Goal: Task Accomplishment & Management: Manage account settings

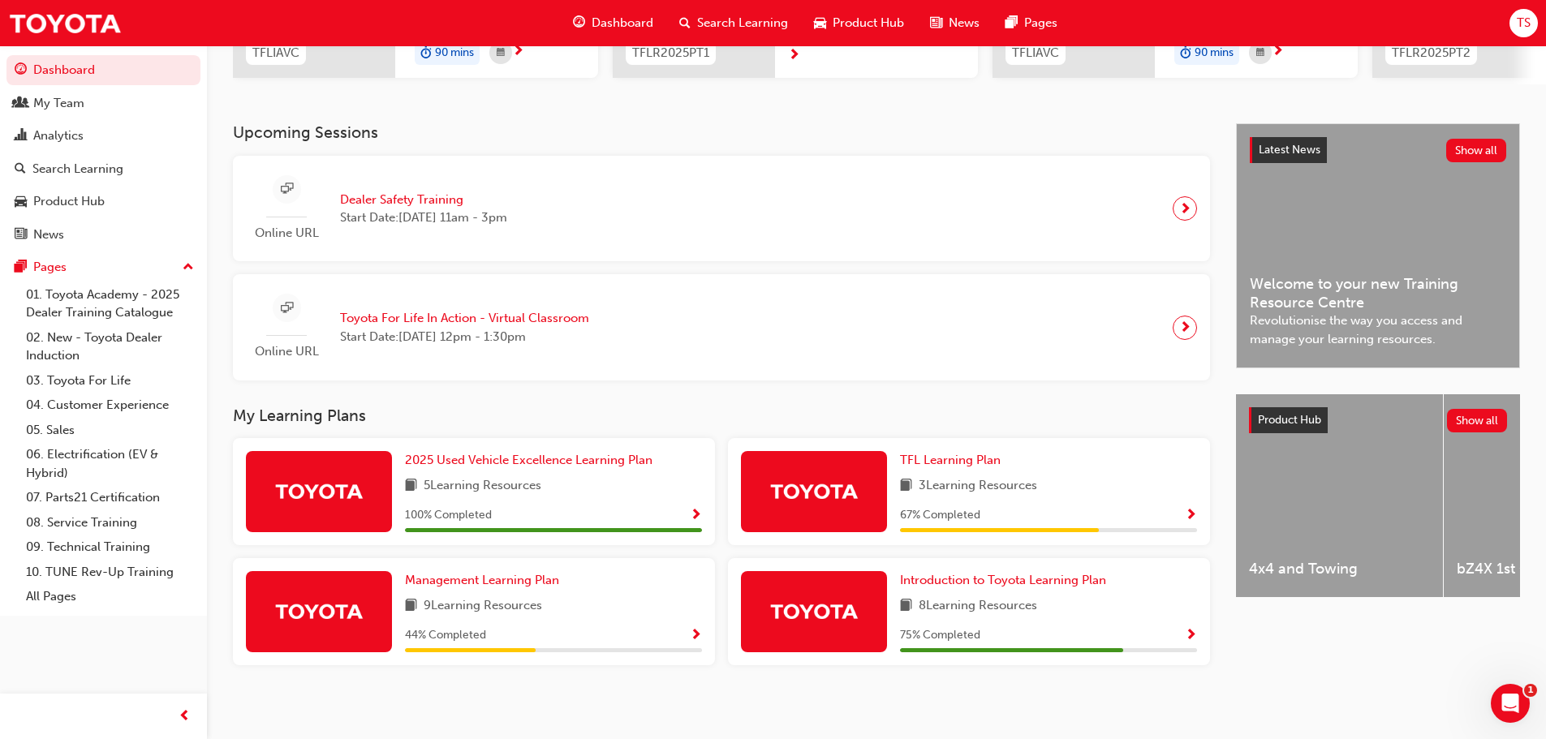
scroll to position [302, 0]
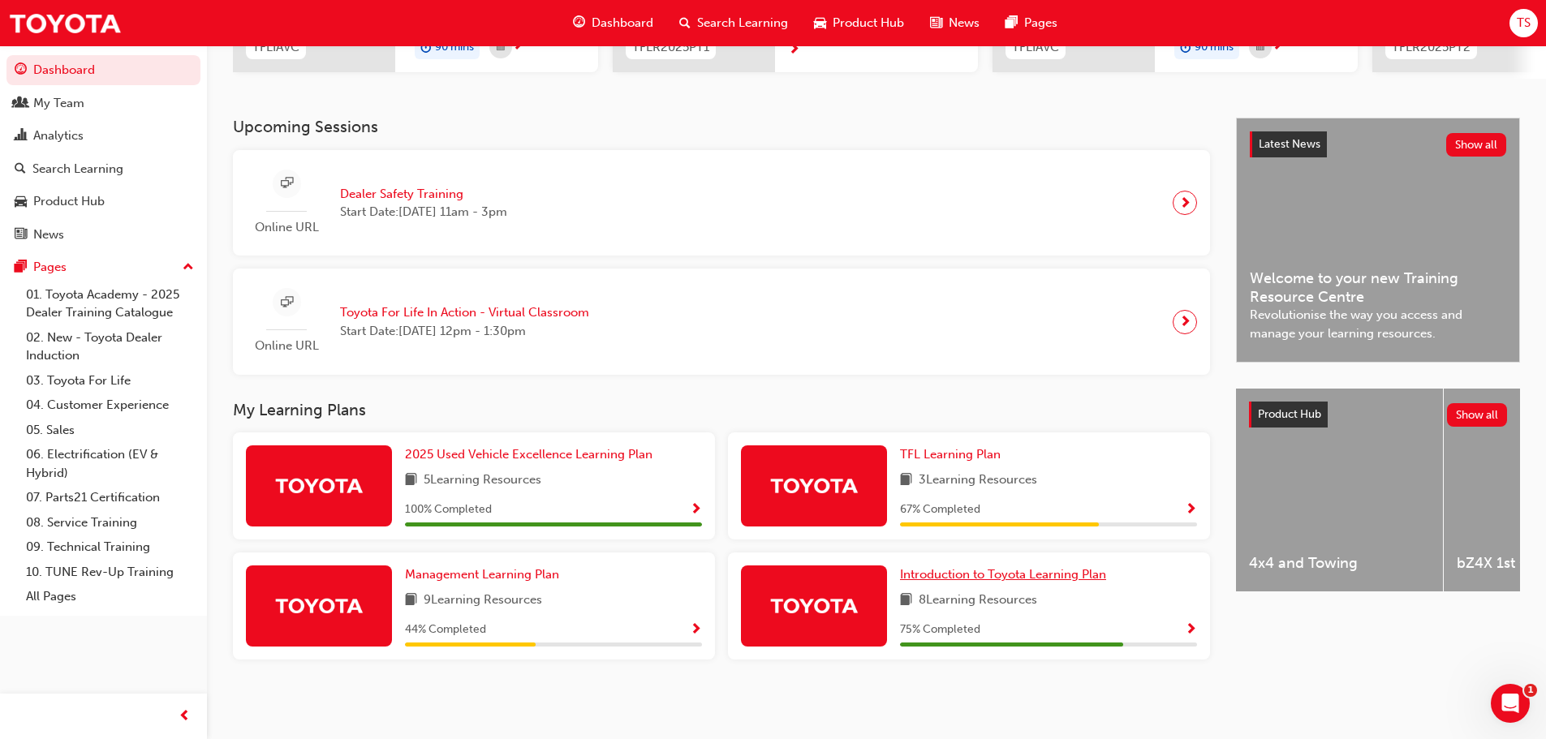
click at [1011, 574] on span "Introduction to Toyota Learning Plan" at bounding box center [1003, 574] width 206 height 15
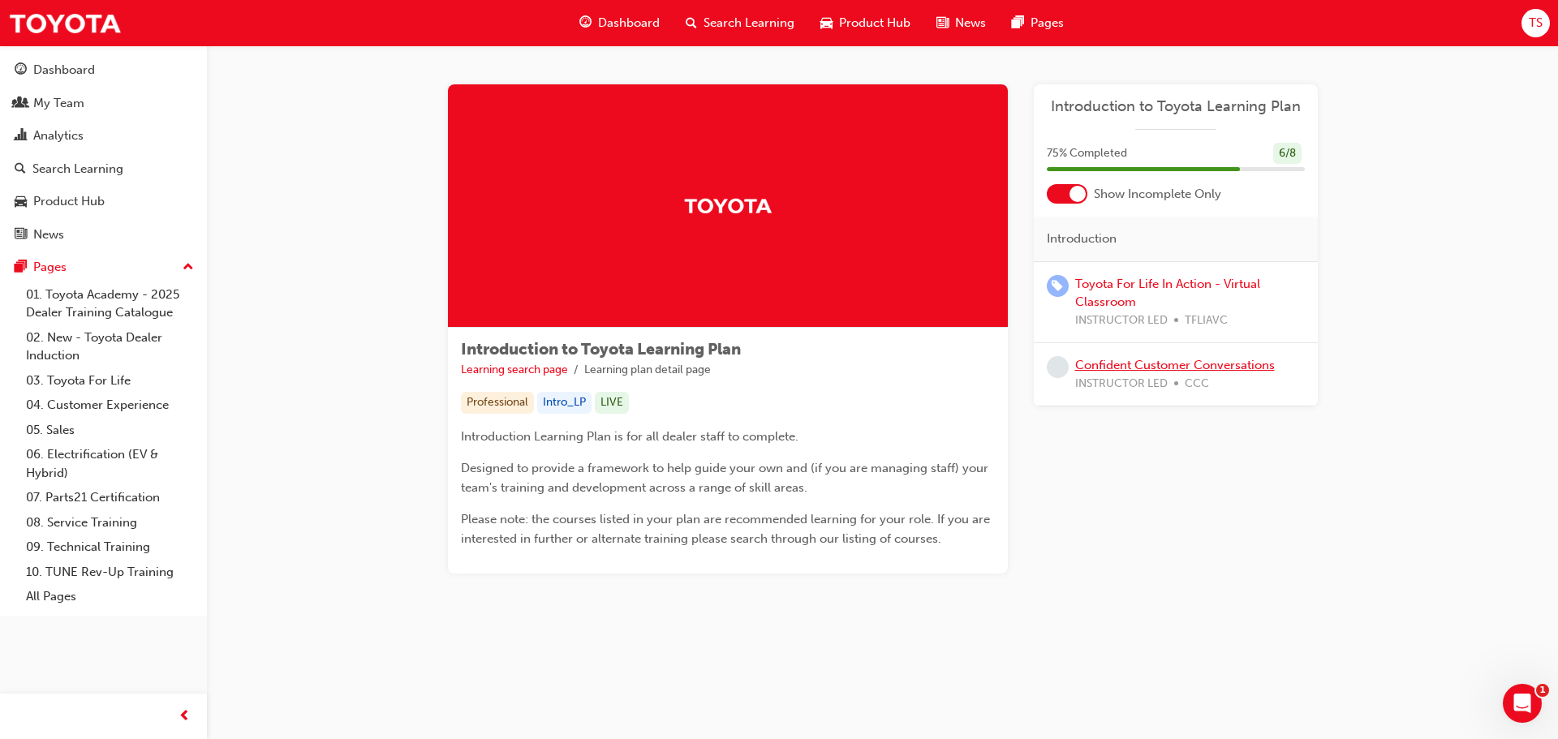
click at [1189, 361] on link "Confident Customer Conversations" at bounding box center [1175, 365] width 200 height 15
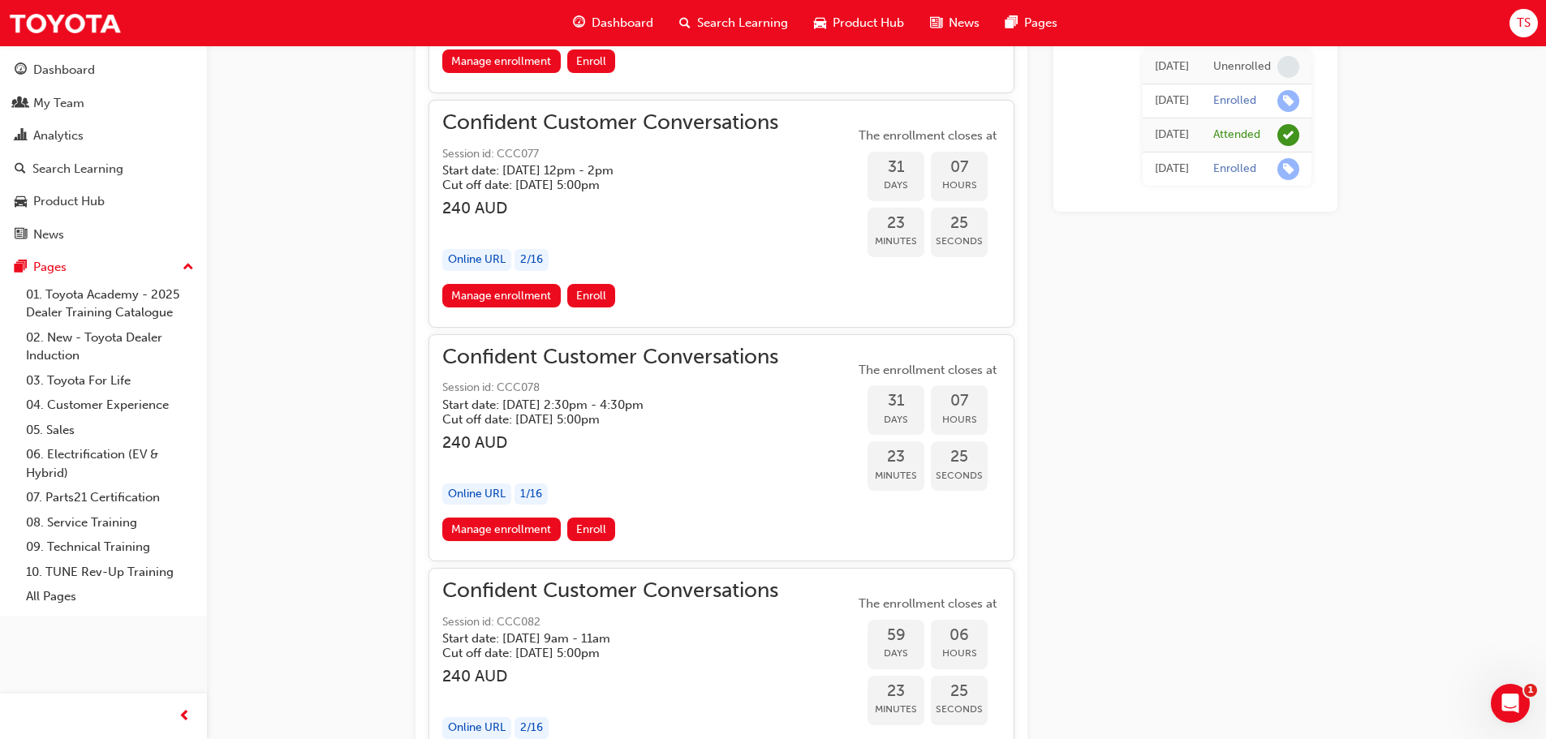
scroll to position [2165, 0]
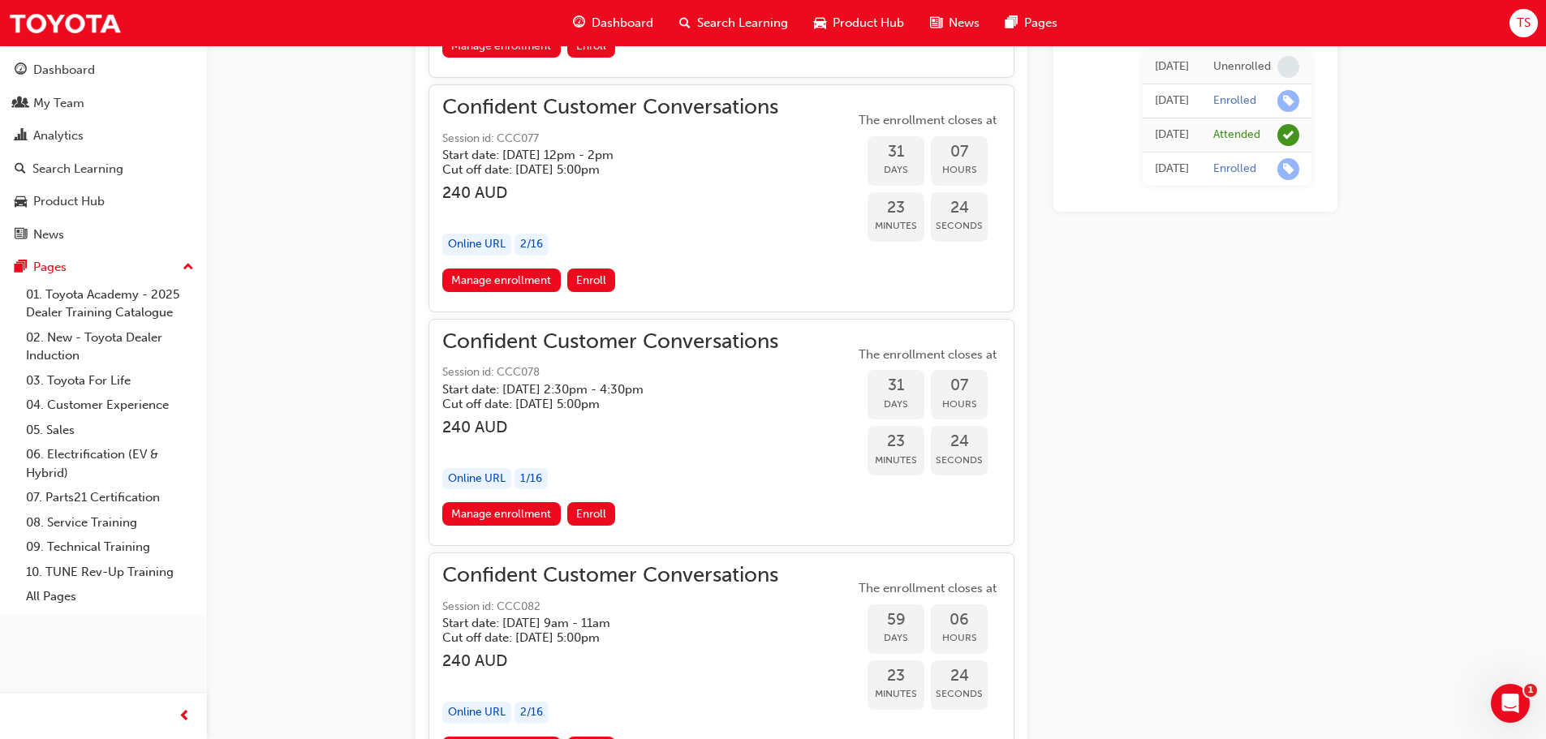
click at [1231, 113] on td "Enrolled" at bounding box center [1256, 101] width 110 height 34
click at [1221, 107] on div "Enrolled" at bounding box center [1234, 100] width 43 height 15
click at [1163, 103] on div "[DATE]" at bounding box center [1172, 101] width 34 height 19
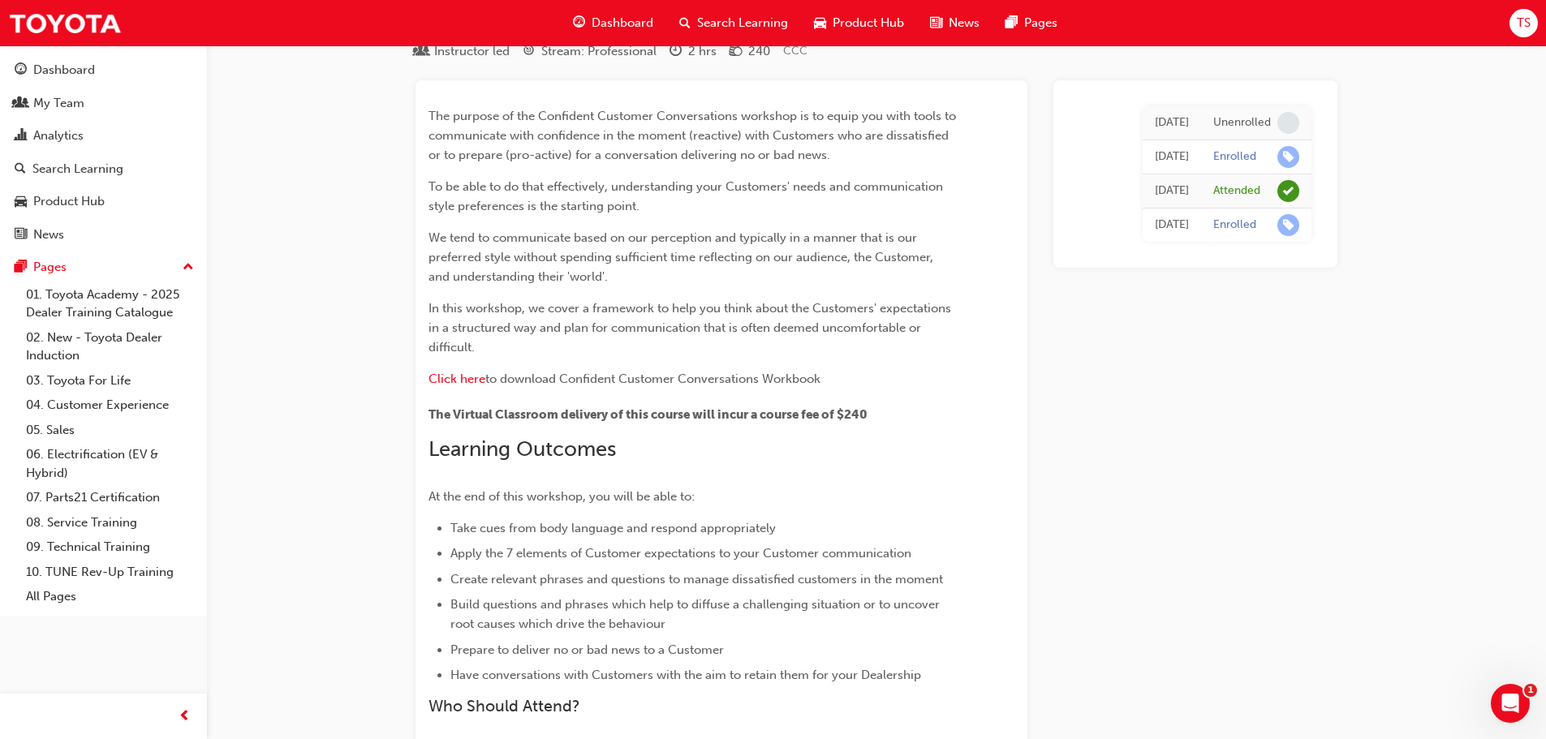
scroll to position [0, 0]
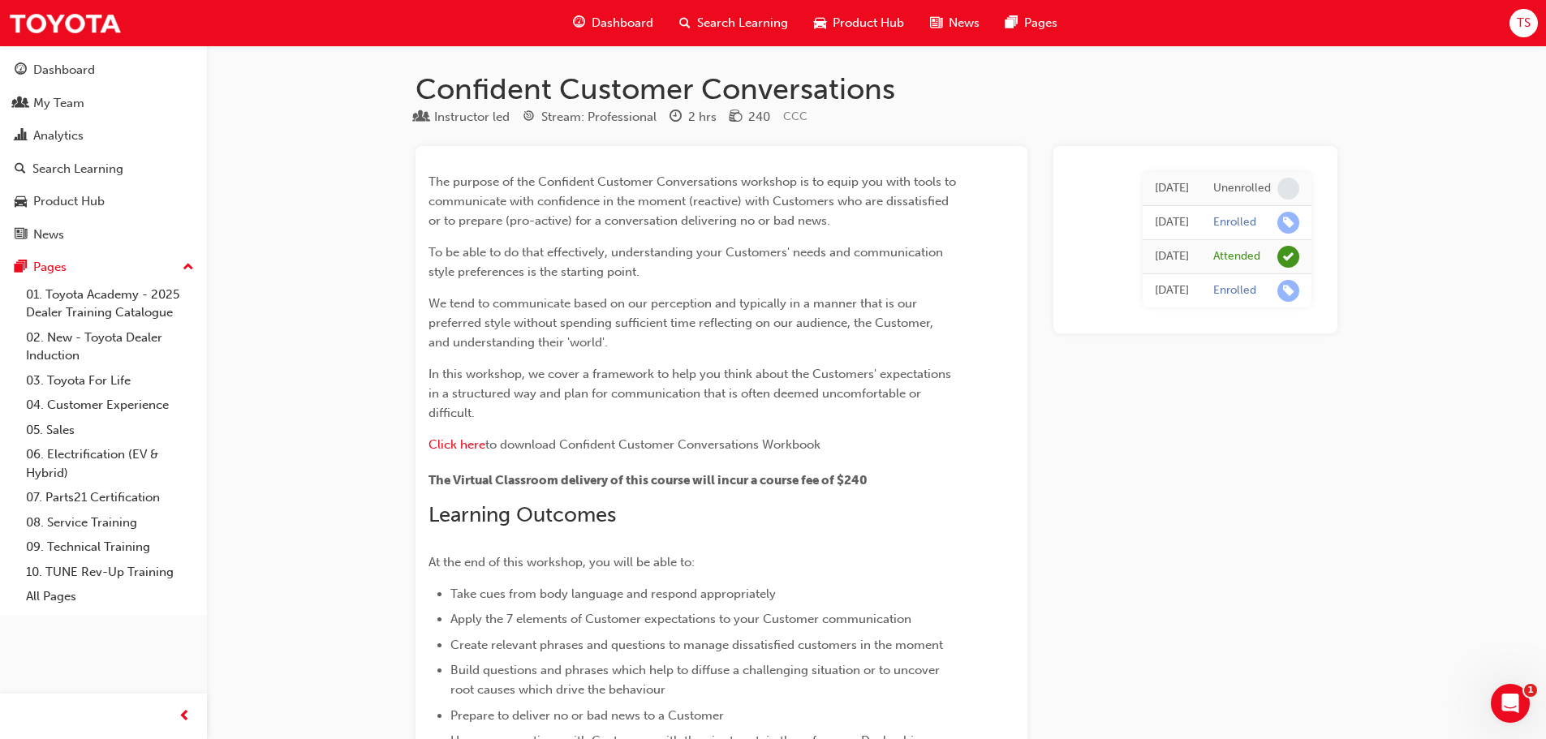
click at [625, 24] on span "Dashboard" at bounding box center [623, 23] width 62 height 19
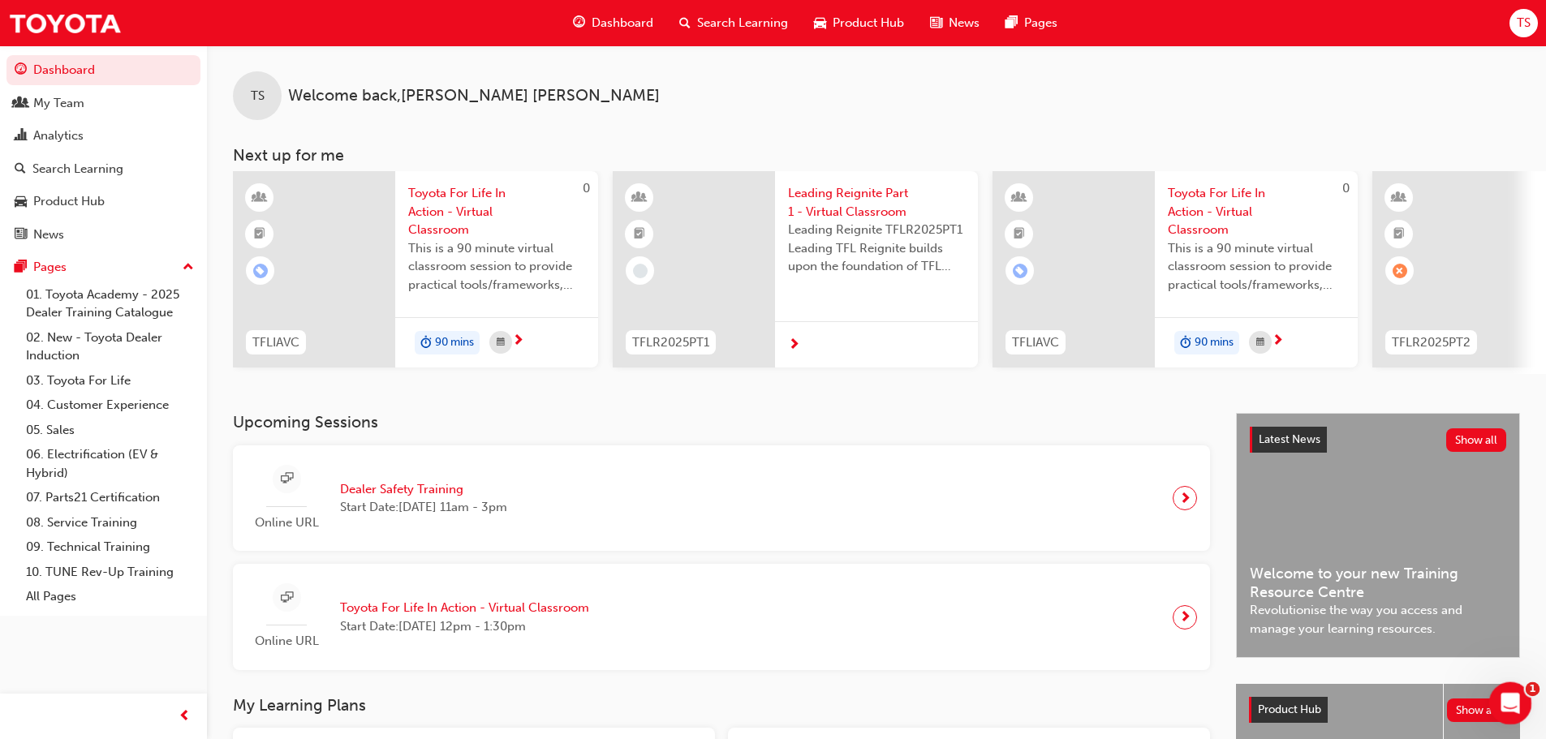
click at [1501, 710] on div "Open Intercom Messenger" at bounding box center [1508, 701] width 54 height 54
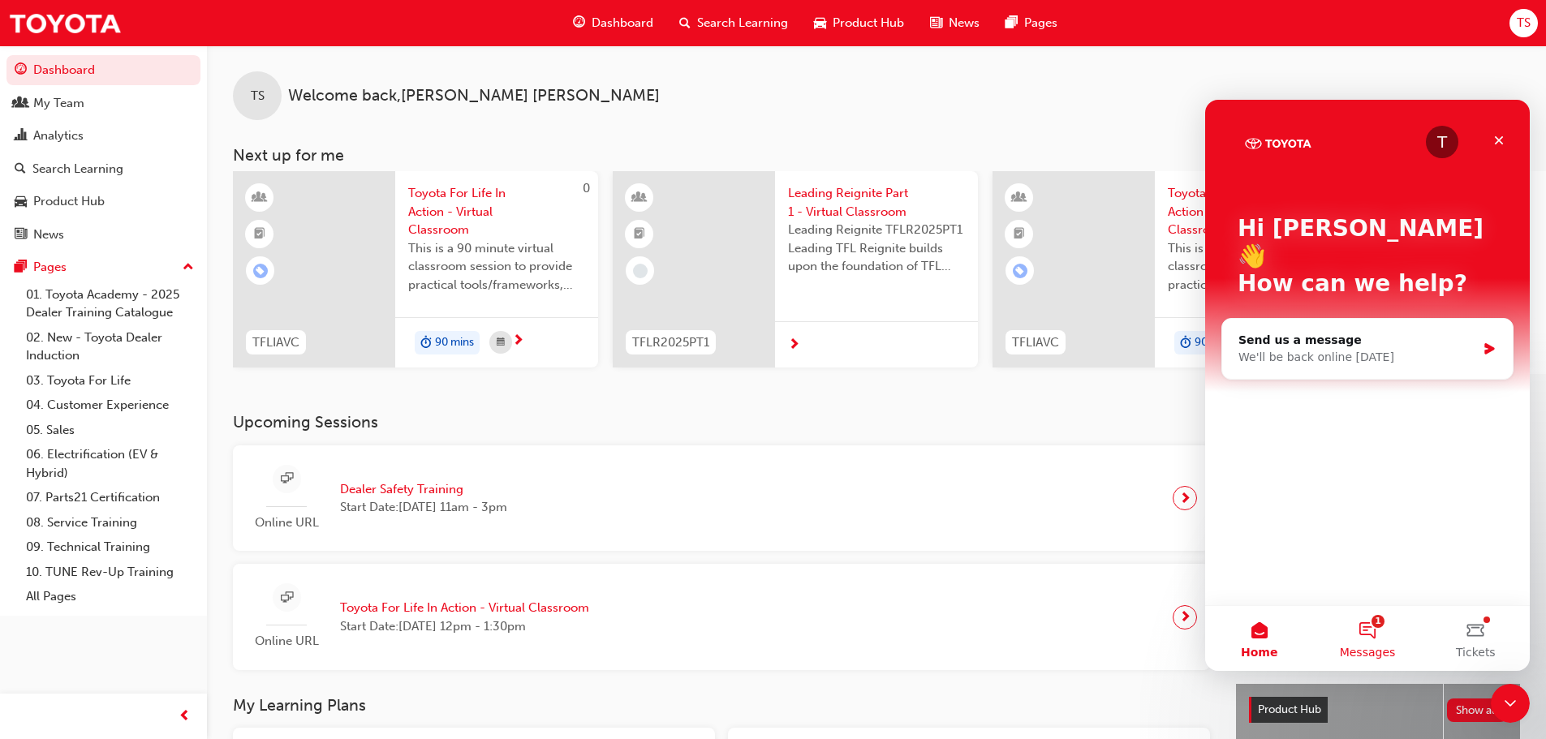
click at [1370, 635] on button "1 Messages" at bounding box center [1367, 638] width 108 height 65
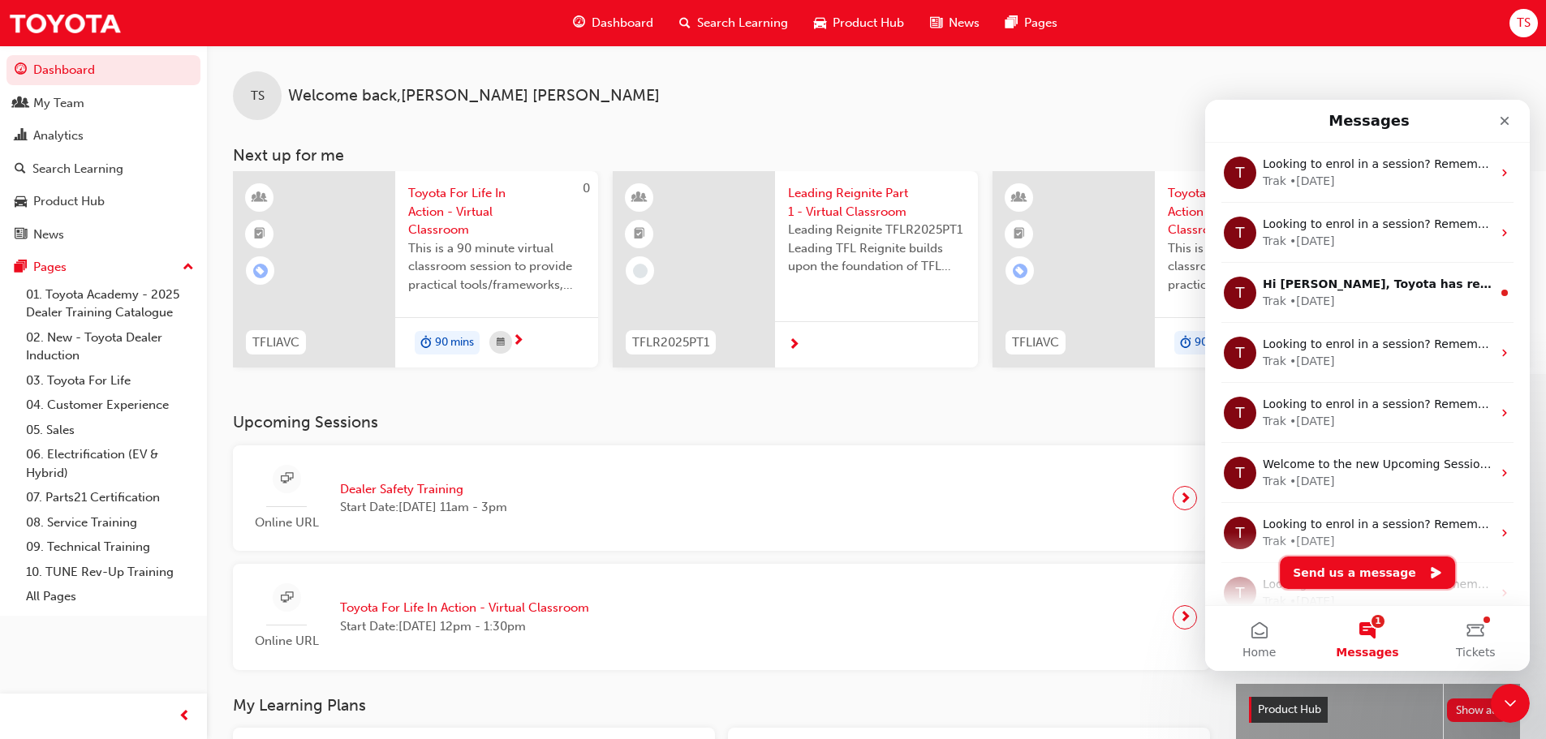
click at [1370, 561] on button "Send us a message" at bounding box center [1367, 573] width 175 height 32
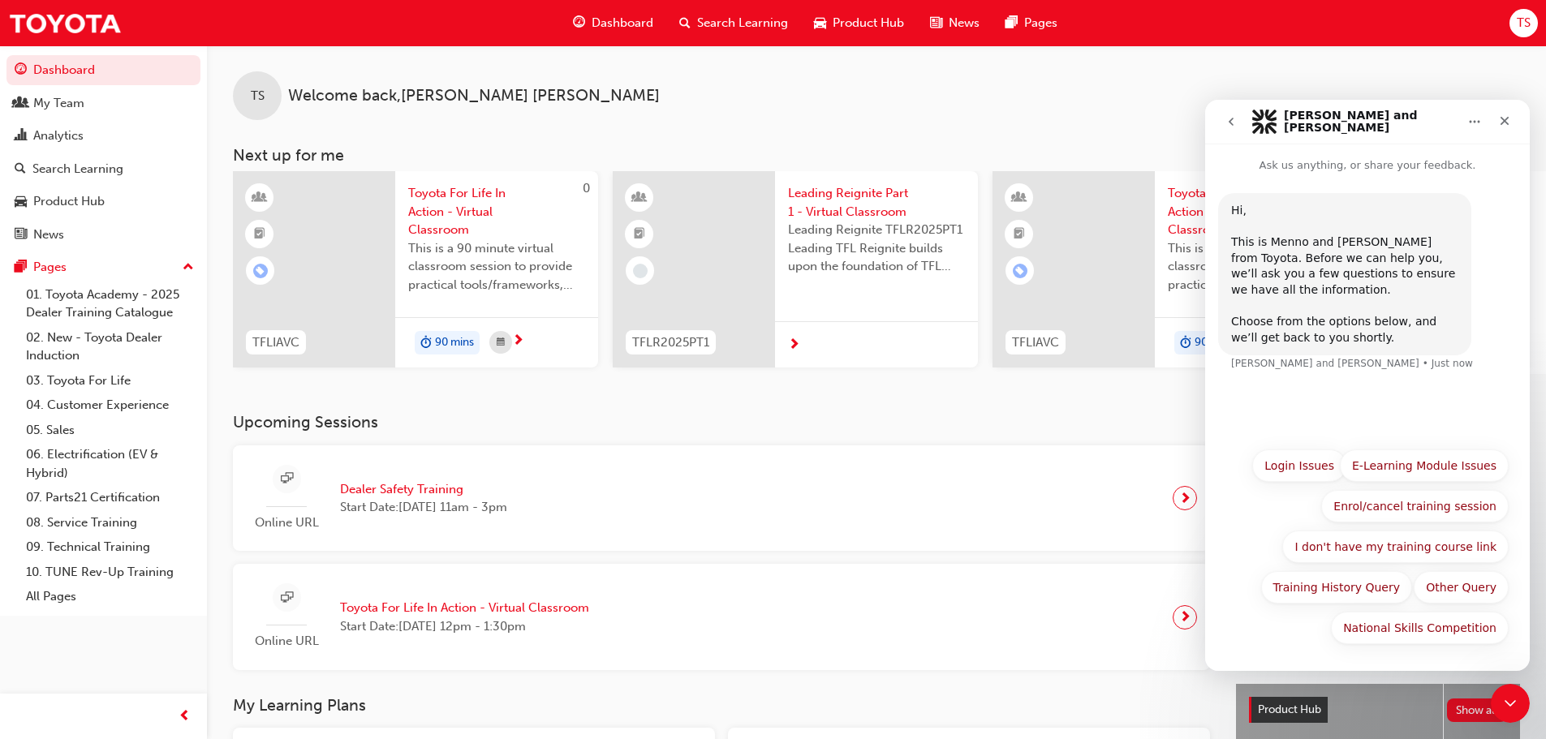
click at [1362, 169] on p "Ask us anything, or share your feedback." at bounding box center [1367, 159] width 325 height 30
click at [1278, 159] on p "Ask us anything, or share your feedback." at bounding box center [1367, 159] width 325 height 30
click at [1266, 166] on p "Ask us anything, or share your feedback." at bounding box center [1367, 159] width 325 height 30
drag, startPoint x: 1218, startPoint y: 160, endPoint x: 1235, endPoint y: 155, distance: 17.7
click at [1218, 161] on p "Ask us anything, or share your feedback." at bounding box center [1367, 159] width 325 height 30
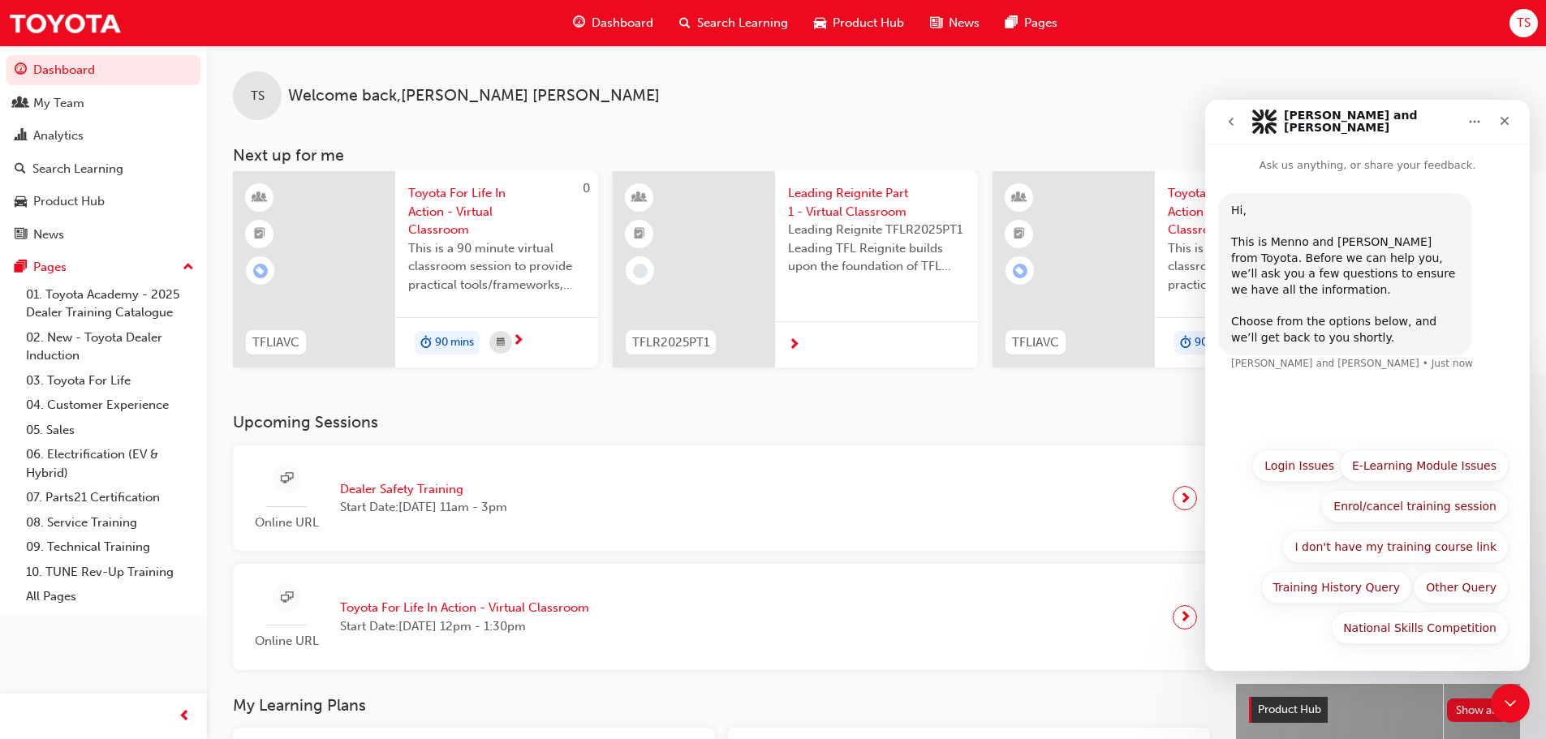
click at [1233, 117] on icon "go back" at bounding box center [1231, 121] width 13 height 13
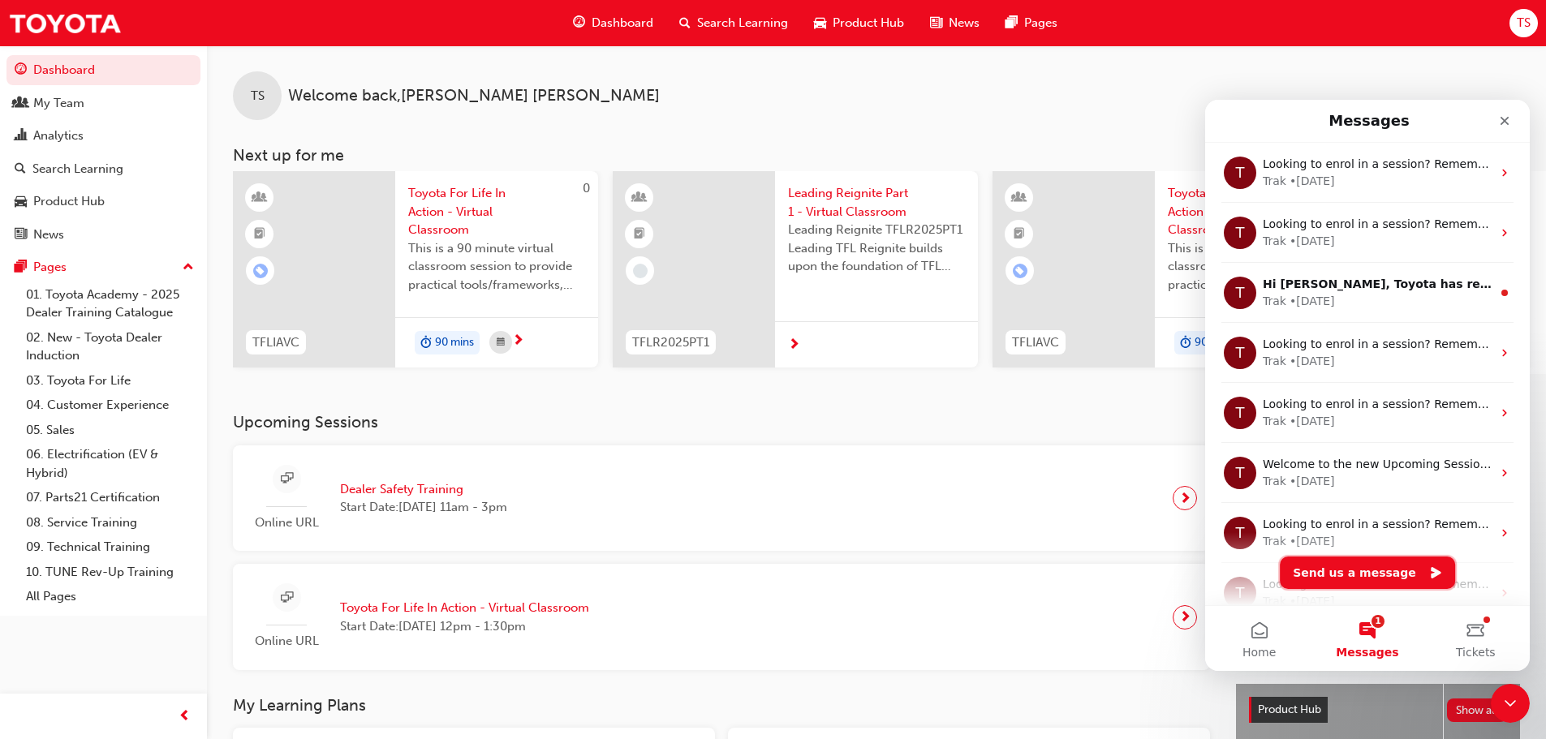
click at [1388, 576] on button "Send us a message" at bounding box center [1367, 573] width 175 height 32
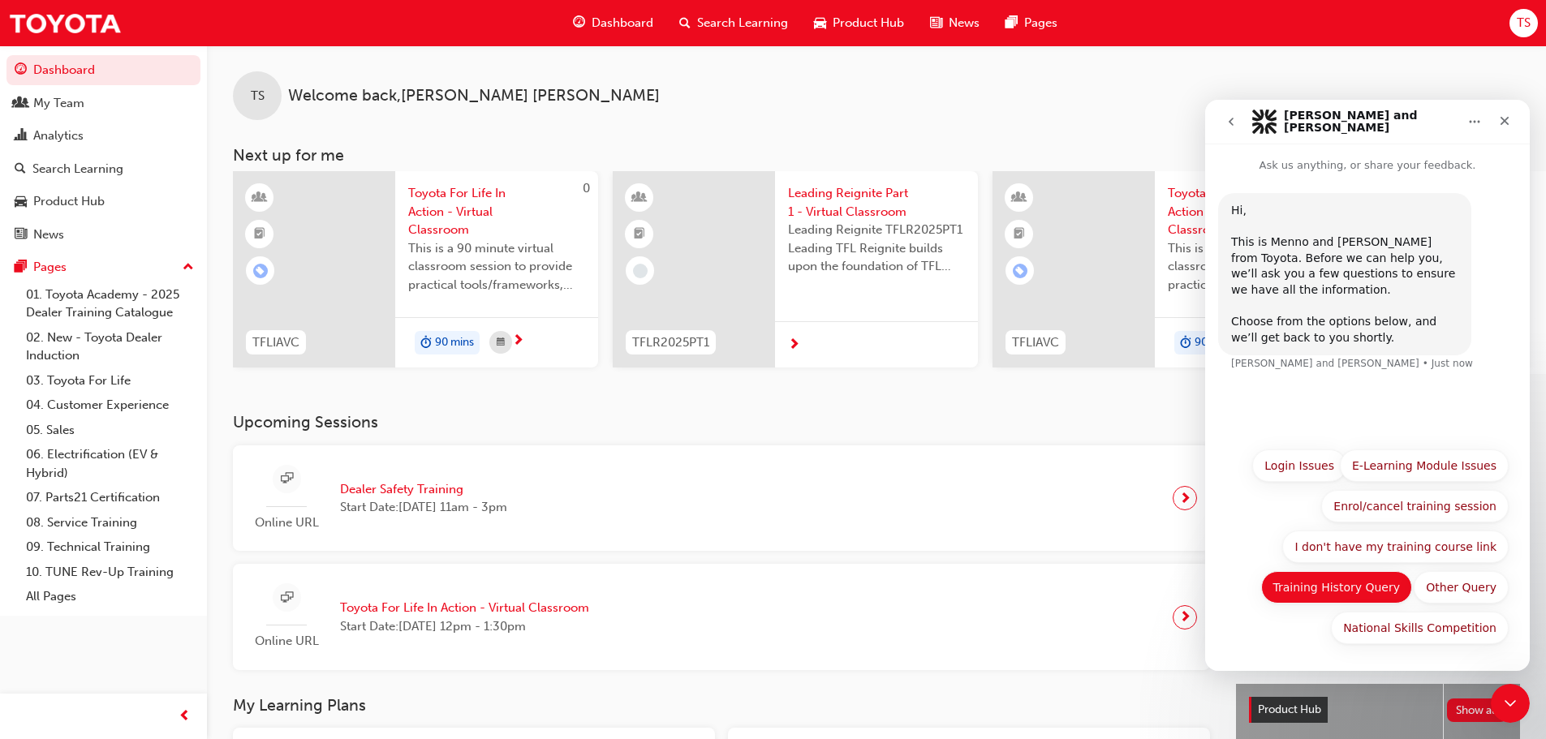
click at [1382, 601] on button "Training History Query" at bounding box center [1337, 587] width 152 height 32
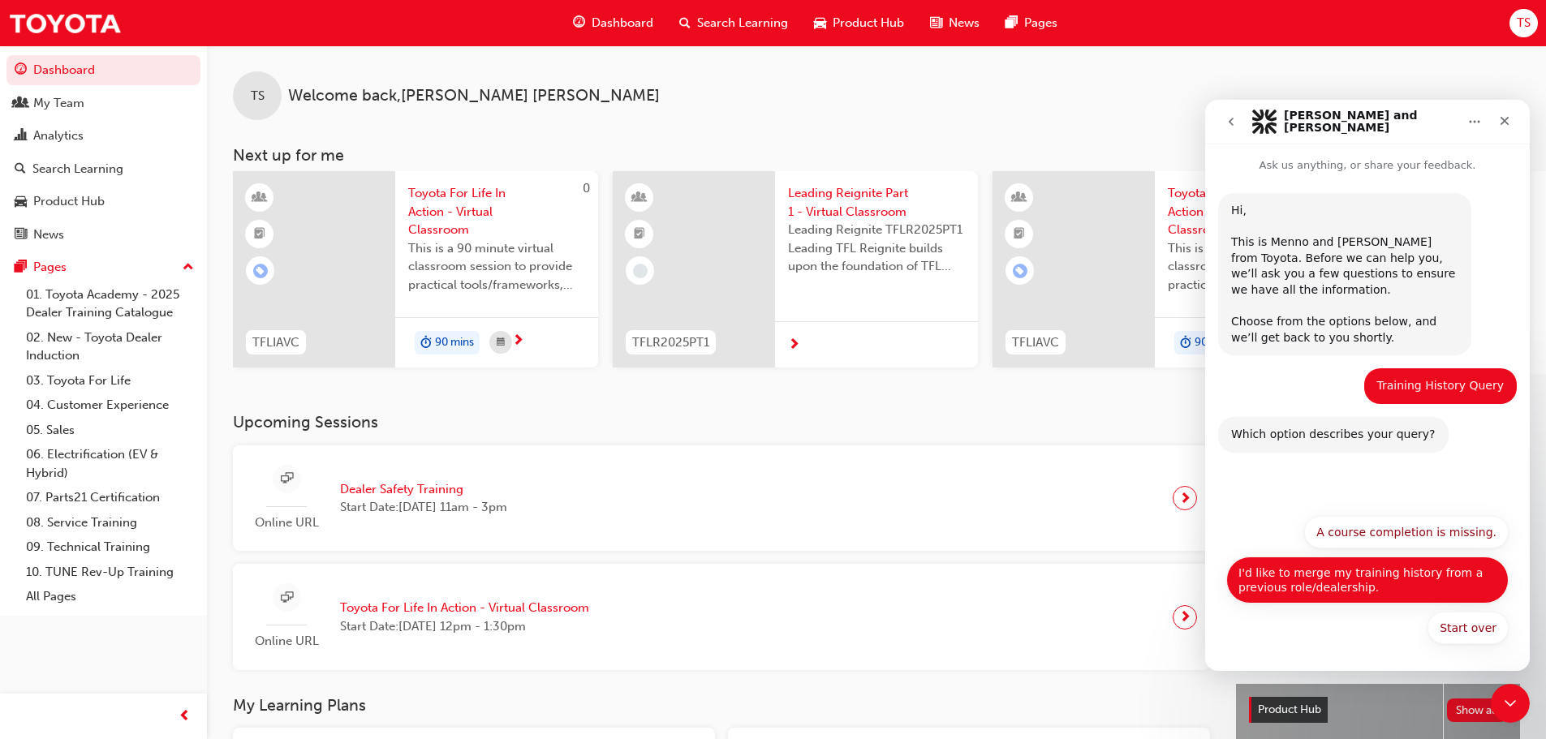
click at [1397, 588] on button "I'd like to merge my training history from a previous role/dealership." at bounding box center [1367, 580] width 282 height 47
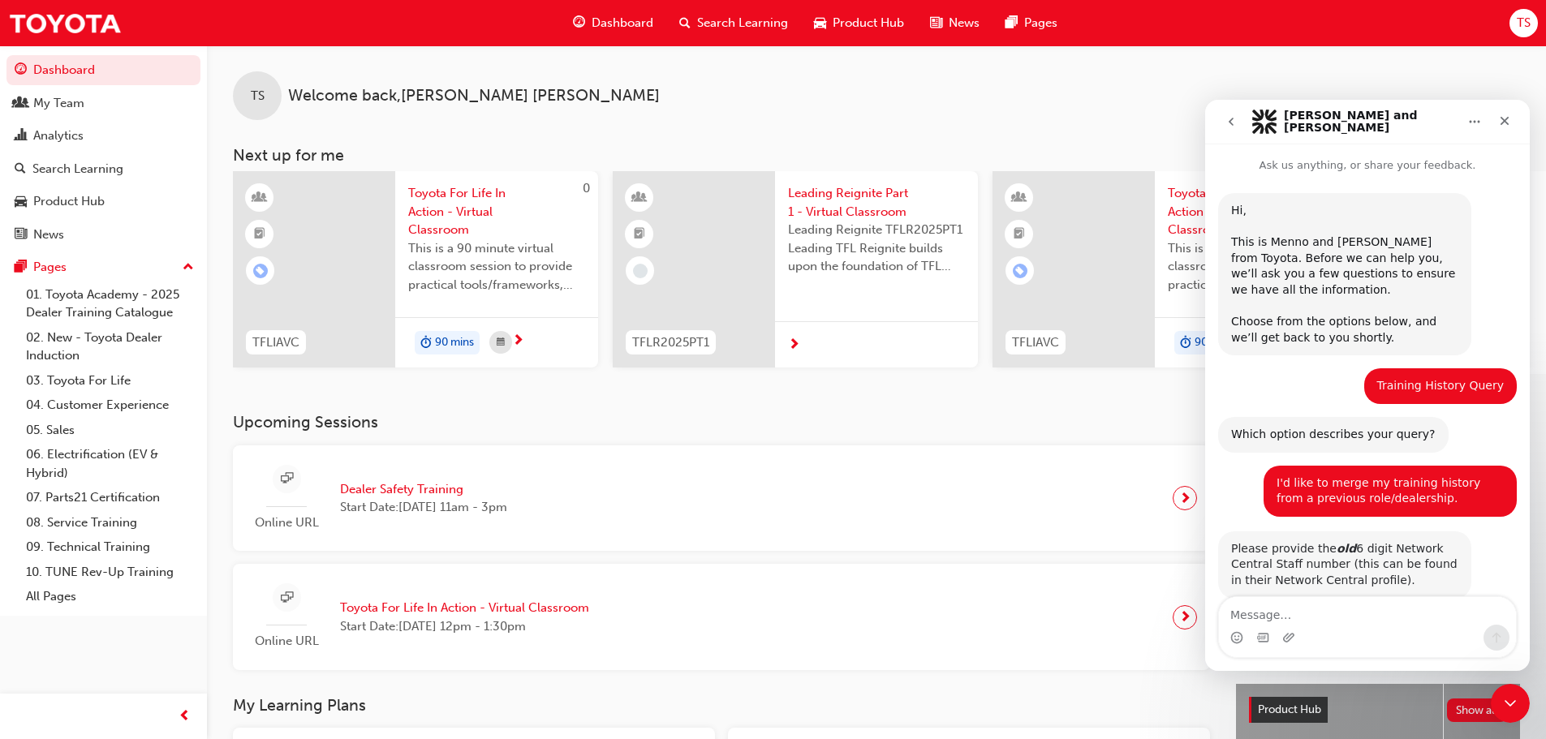
scroll to position [34, 0]
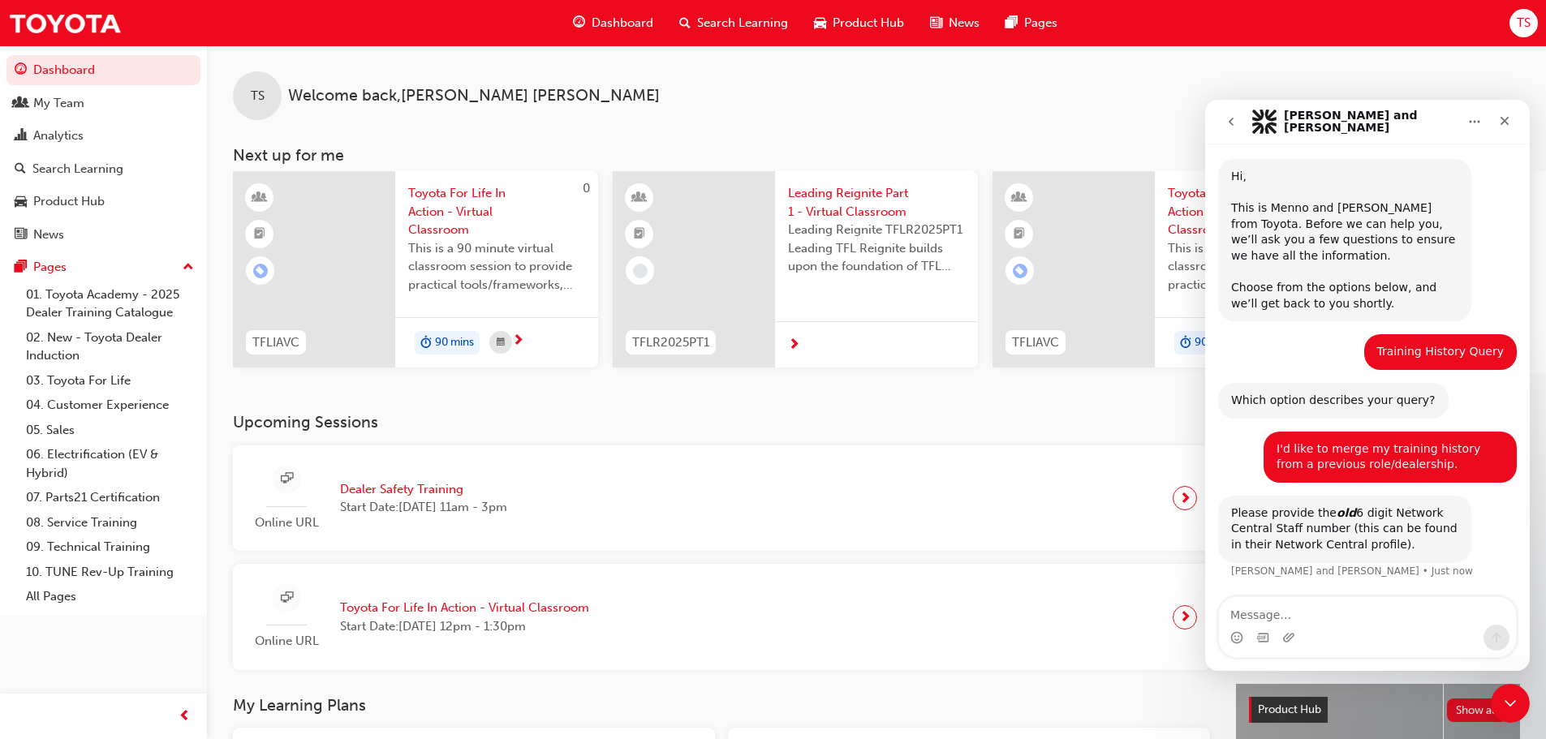
click at [1304, 605] on textarea "Message…" at bounding box center [1367, 611] width 297 height 28
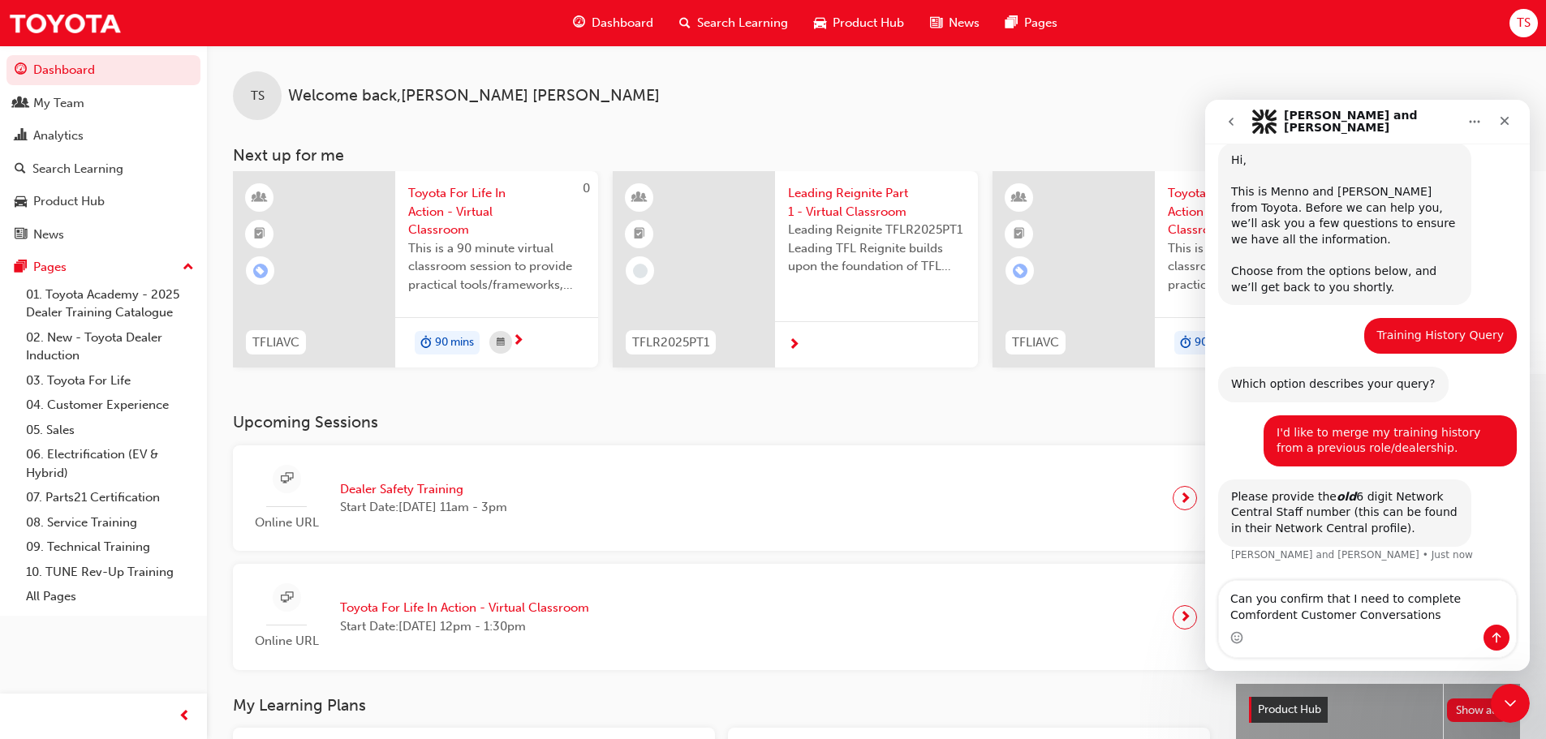
click at [1456, 603] on textarea "Can you confirm that I need to complete Comfordent Customer Conversations" at bounding box center [1367, 603] width 297 height 44
click at [1466, 596] on textarea "Can you confirm that I need to complete Comfordent Customer Conversations" at bounding box center [1367, 603] width 297 height 44
click at [1396, 615] on textarea "Can you confirm that I need to complete Confident Customer Conversations" at bounding box center [1367, 603] width 297 height 44
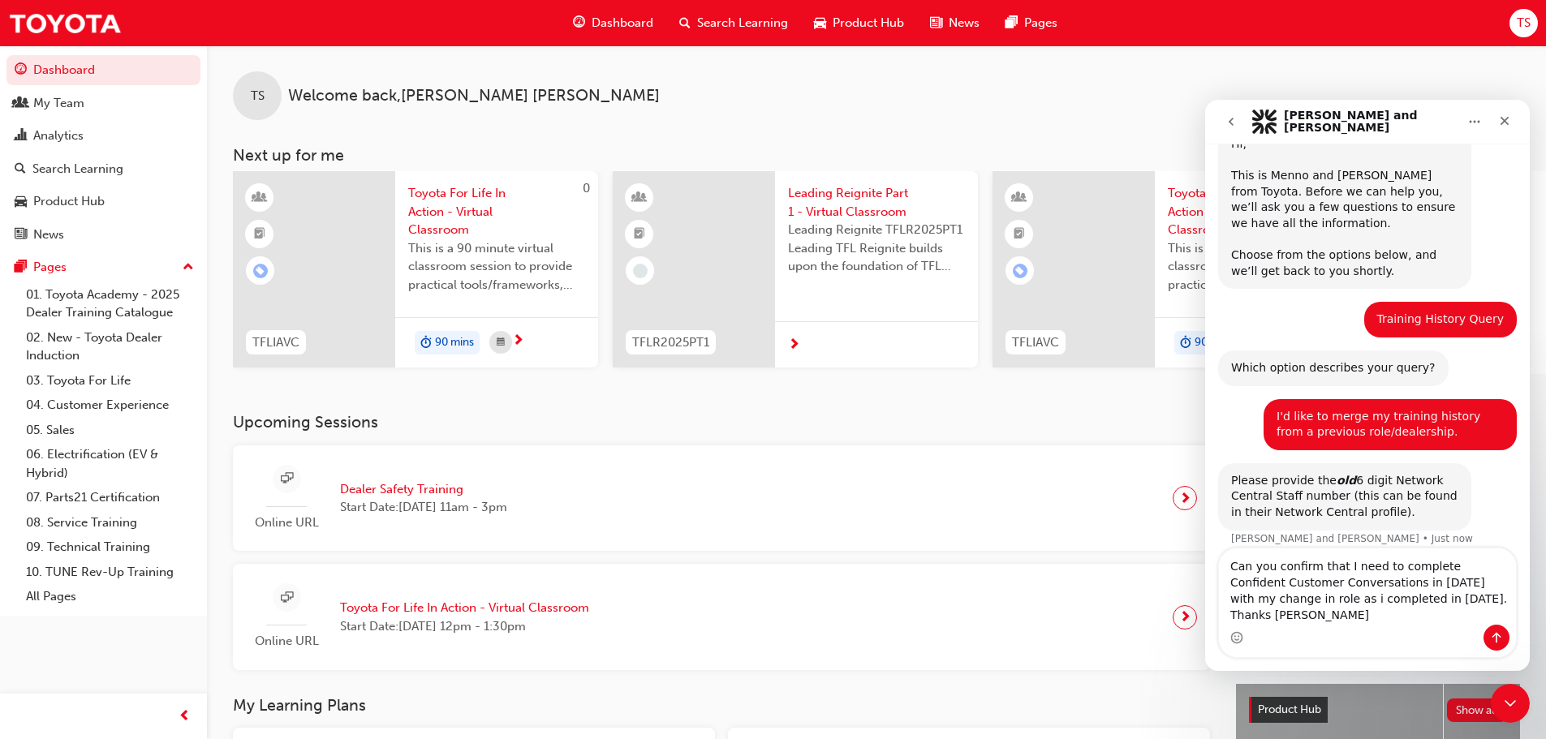
scroll to position [83, 0]
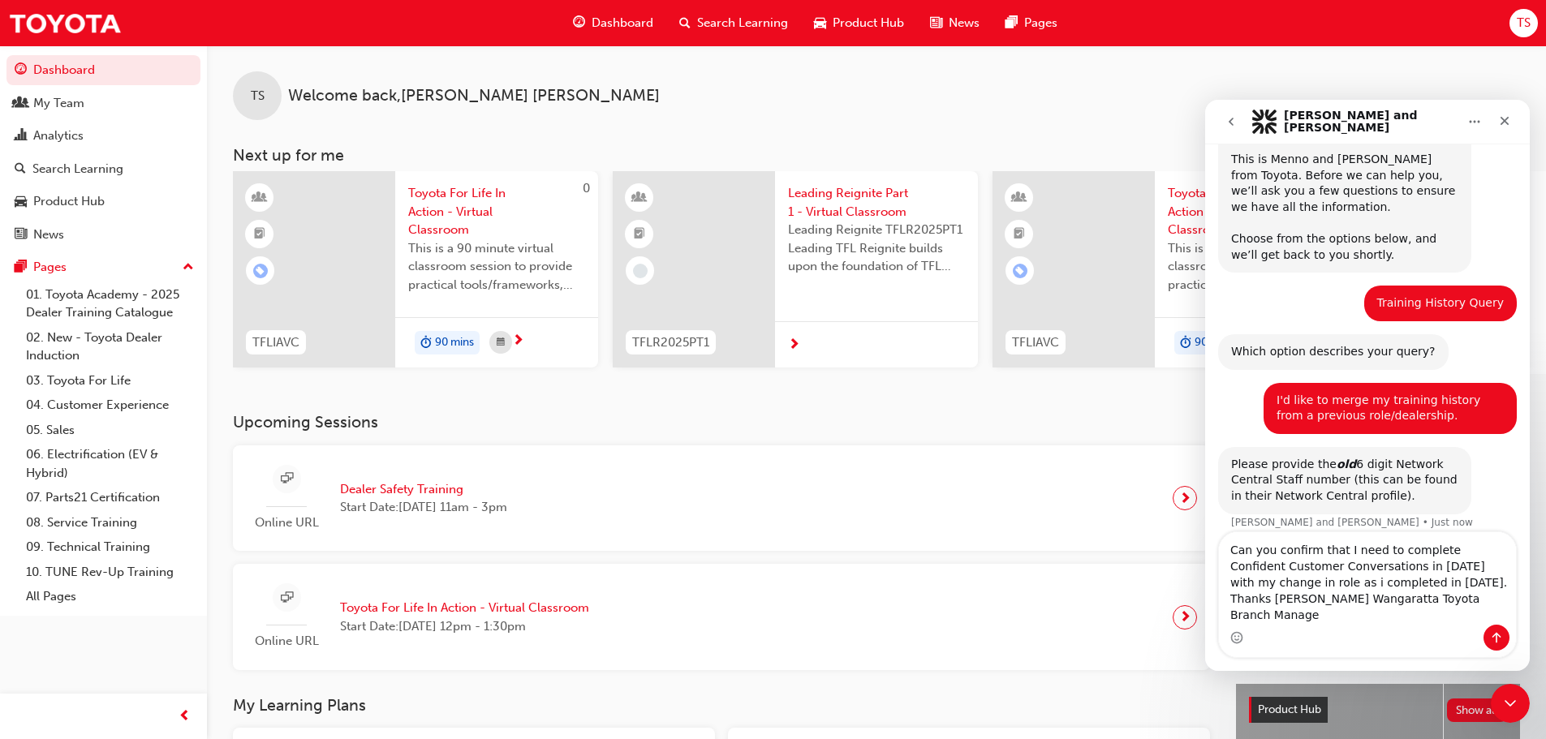
type textarea "Can you confirm that I need to complete Confident Customer Conversations in [DA…"
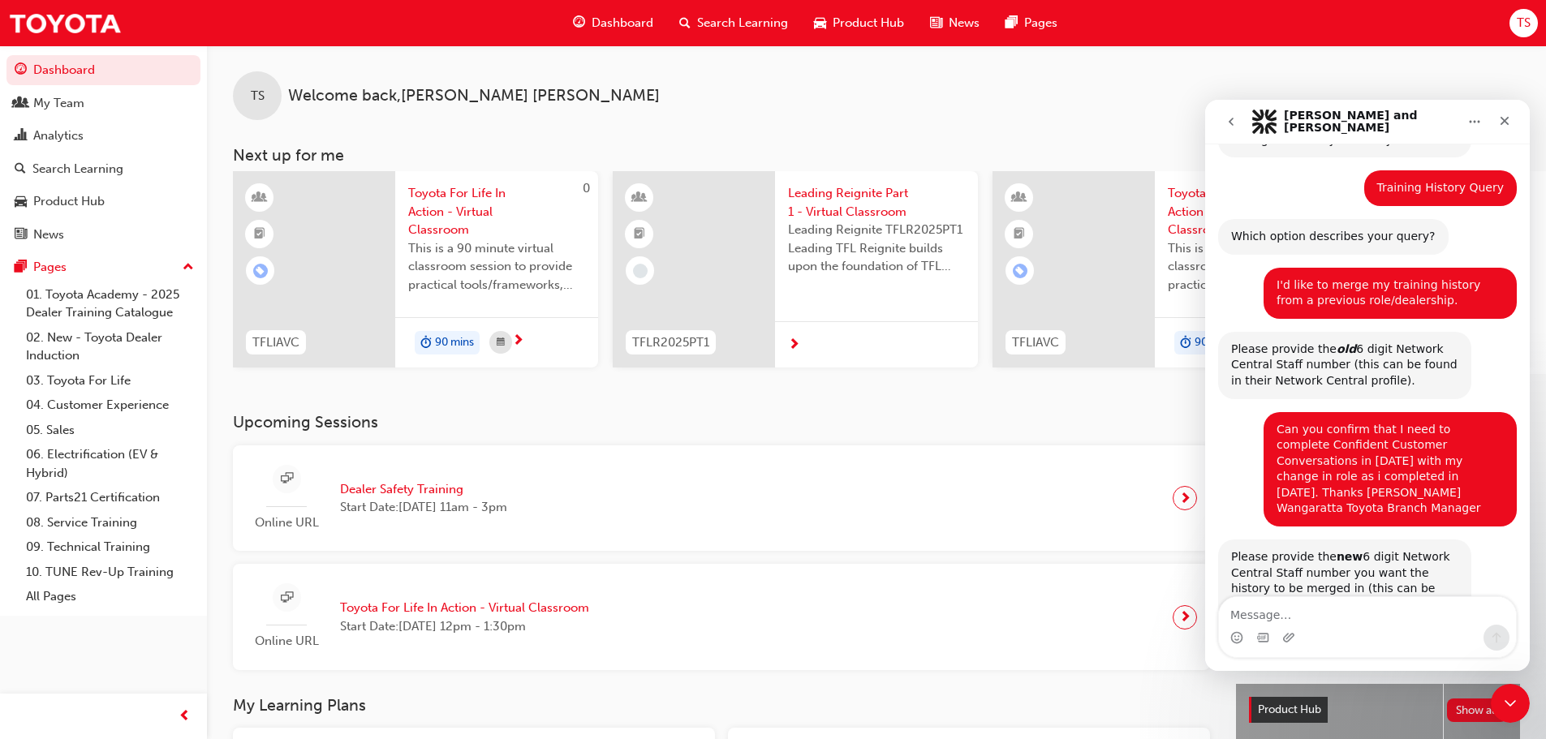
scroll to position [242, 0]
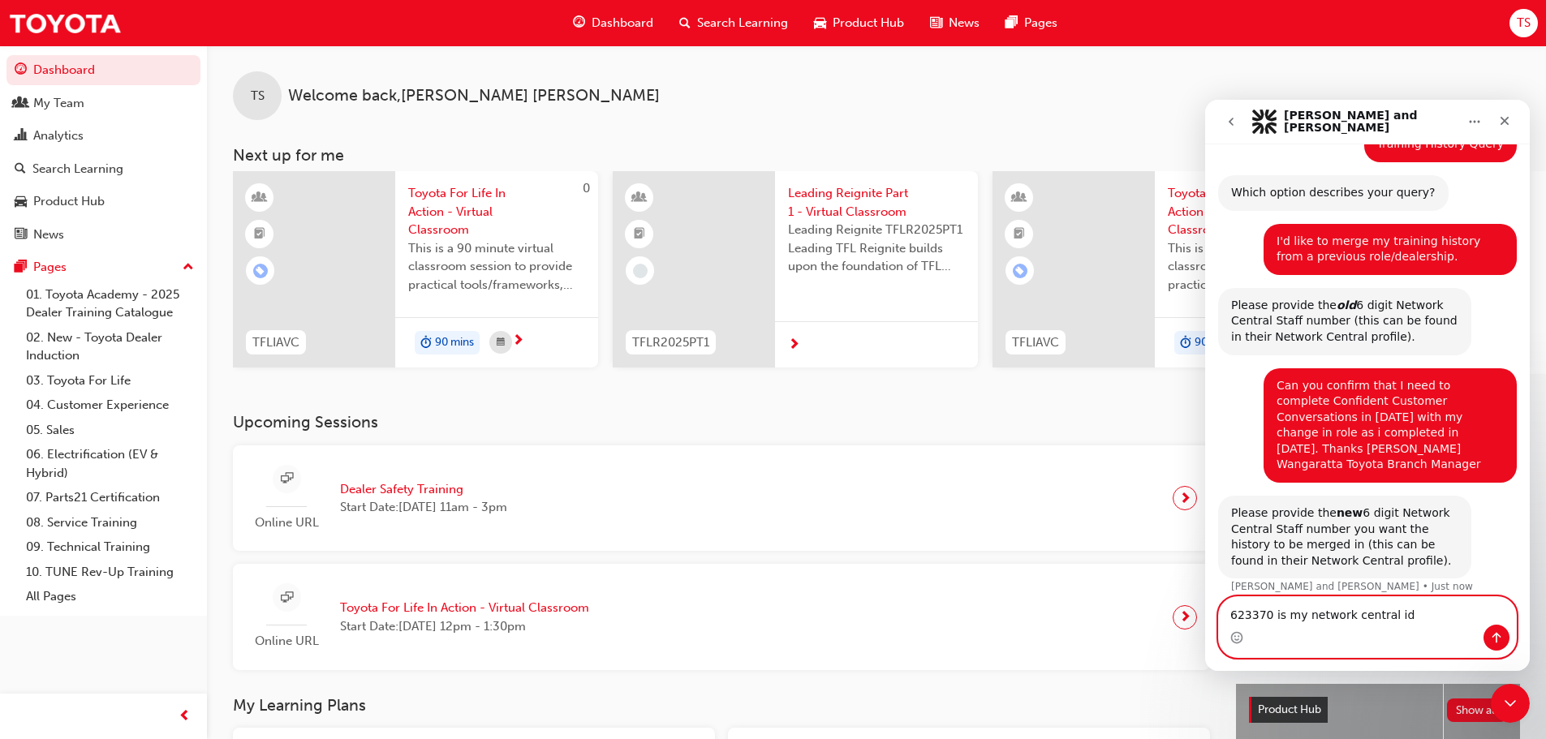
type textarea "623370 is my network central id:"
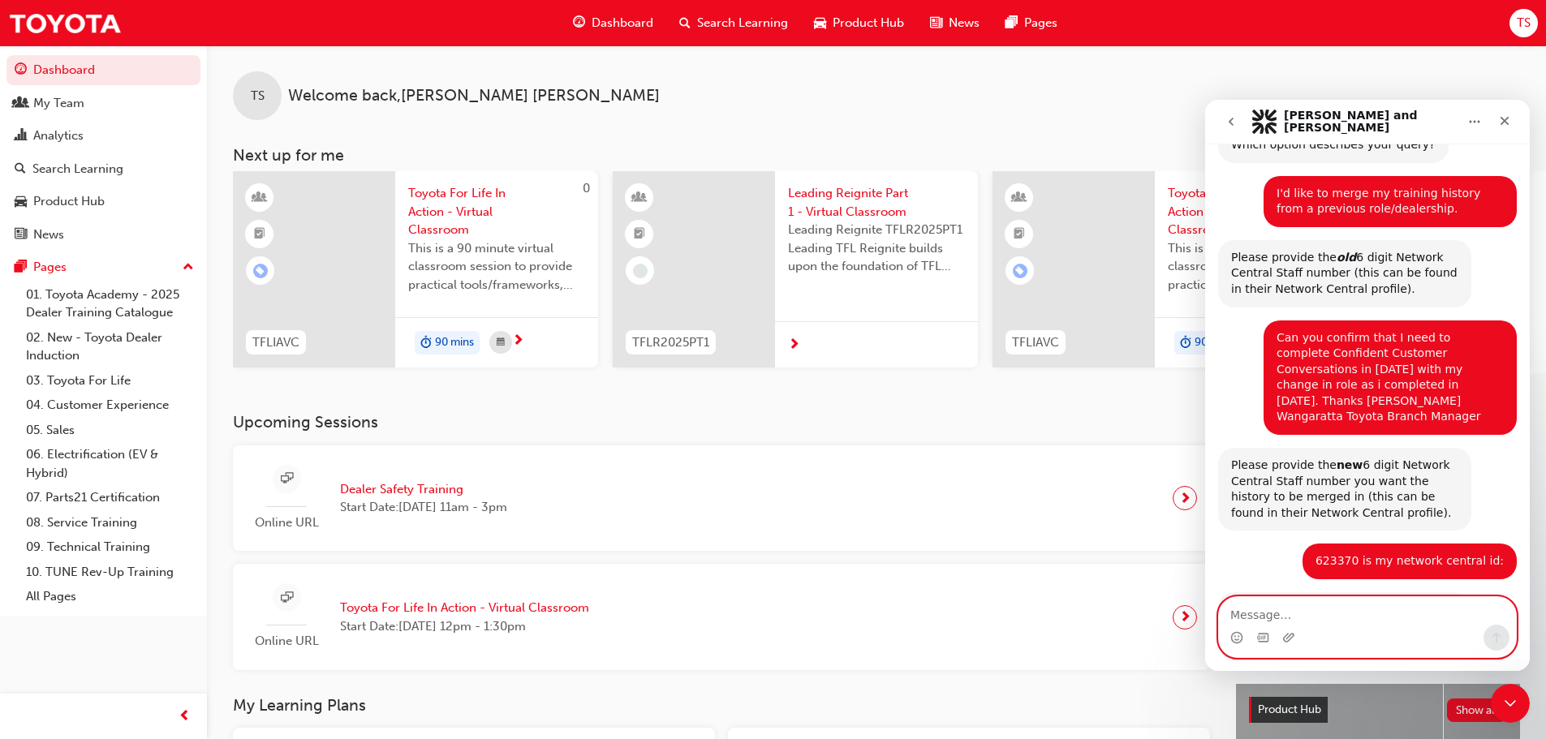
scroll to position [370, 0]
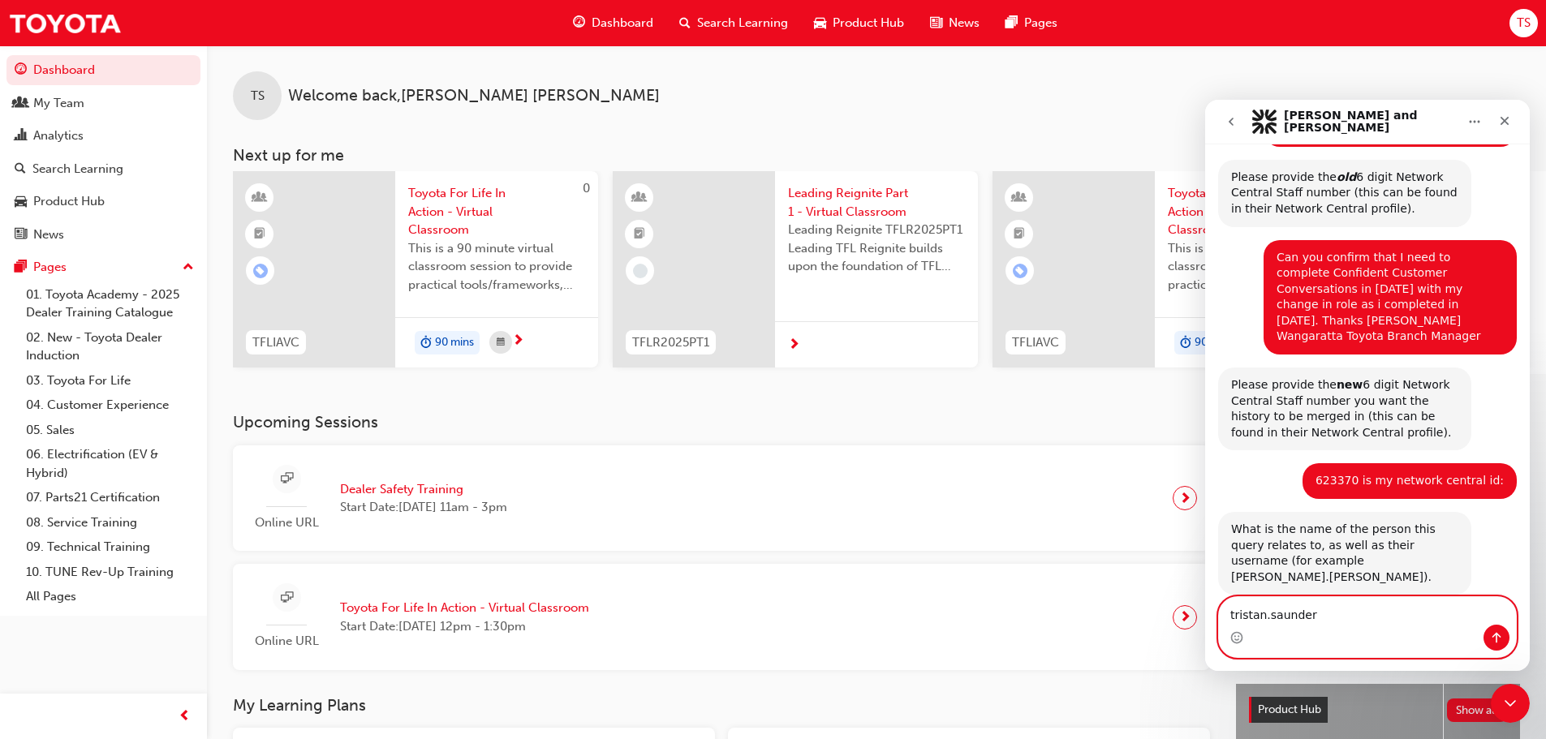
type textarea "tristan.[PERSON_NAME]"
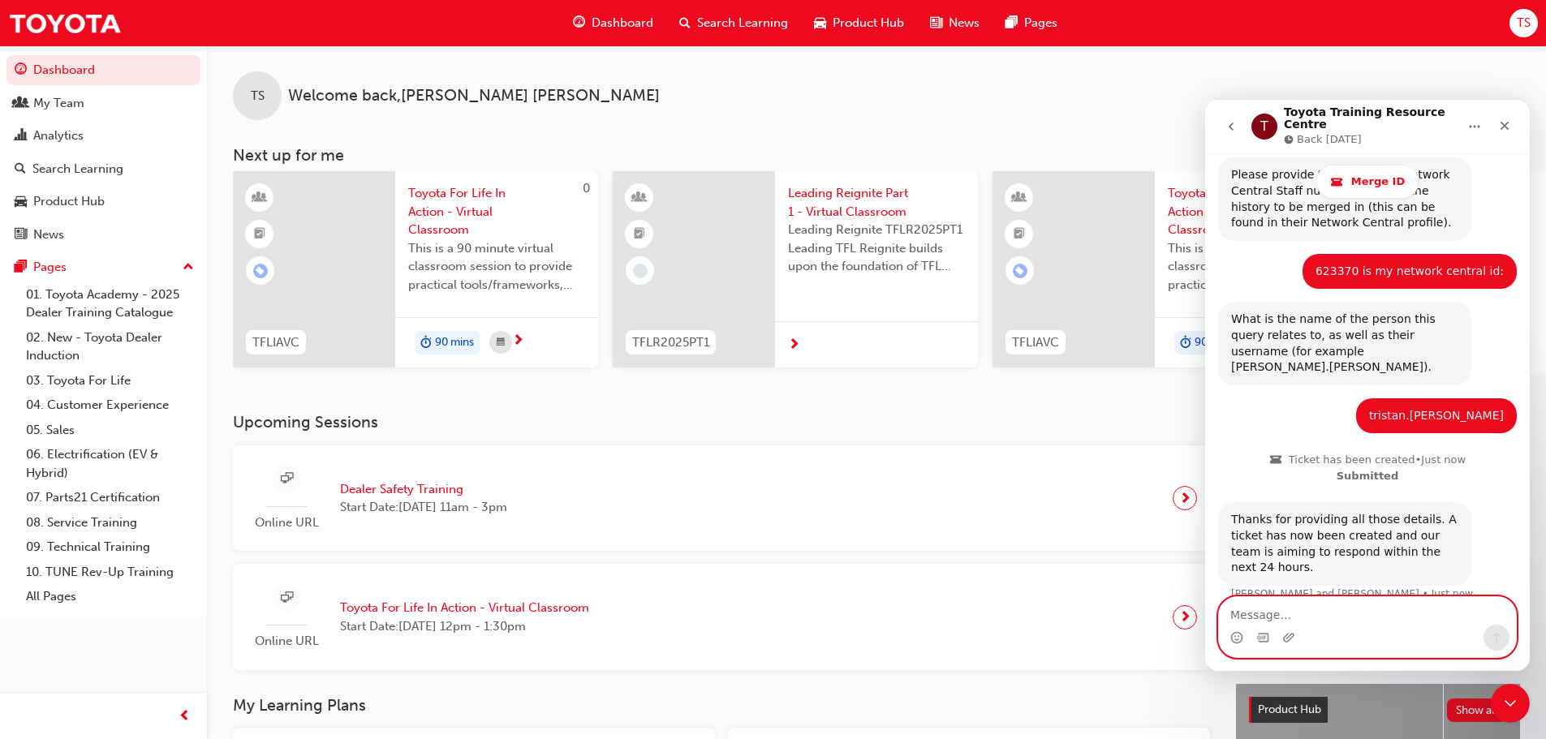
scroll to position [646, 0]
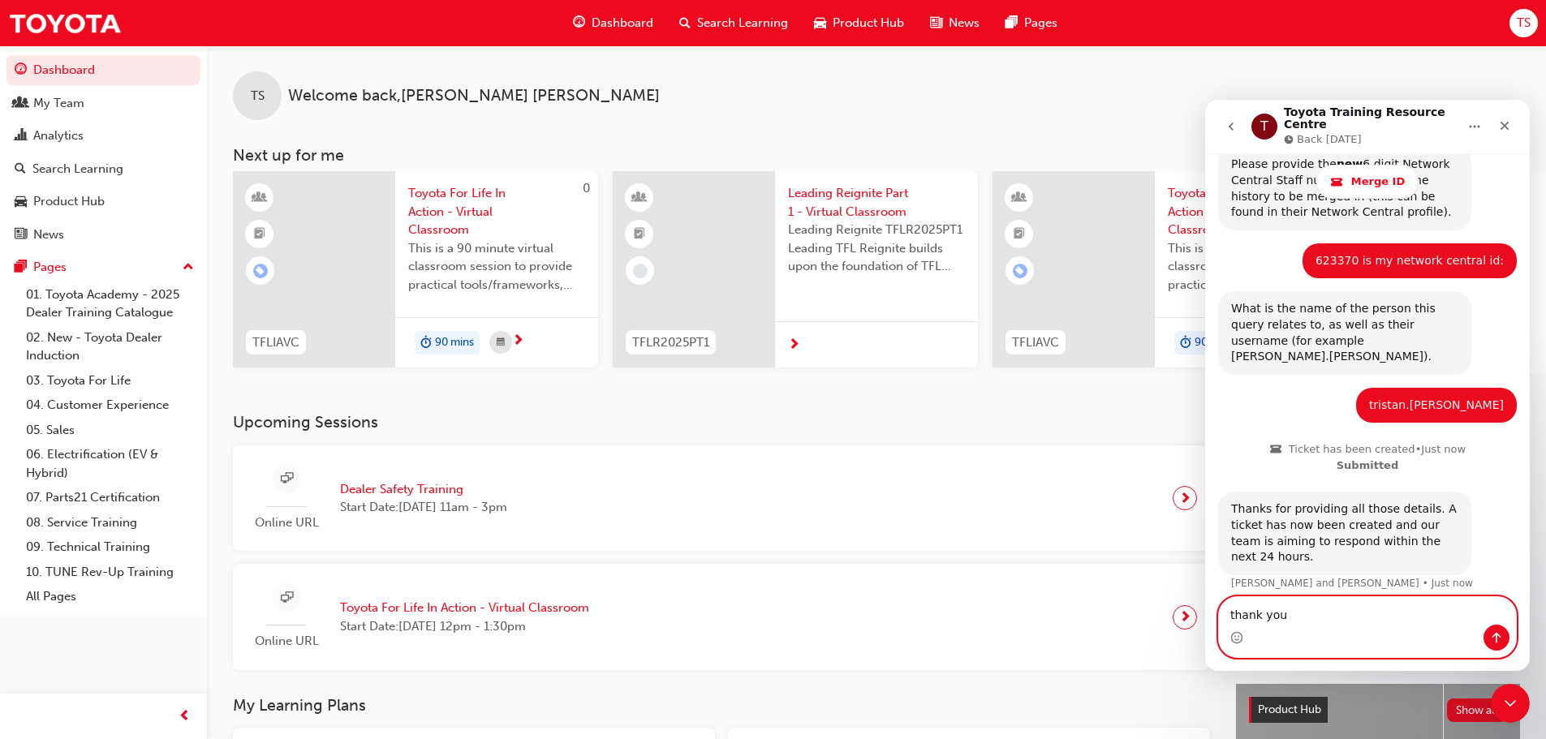
type textarea "thank you"
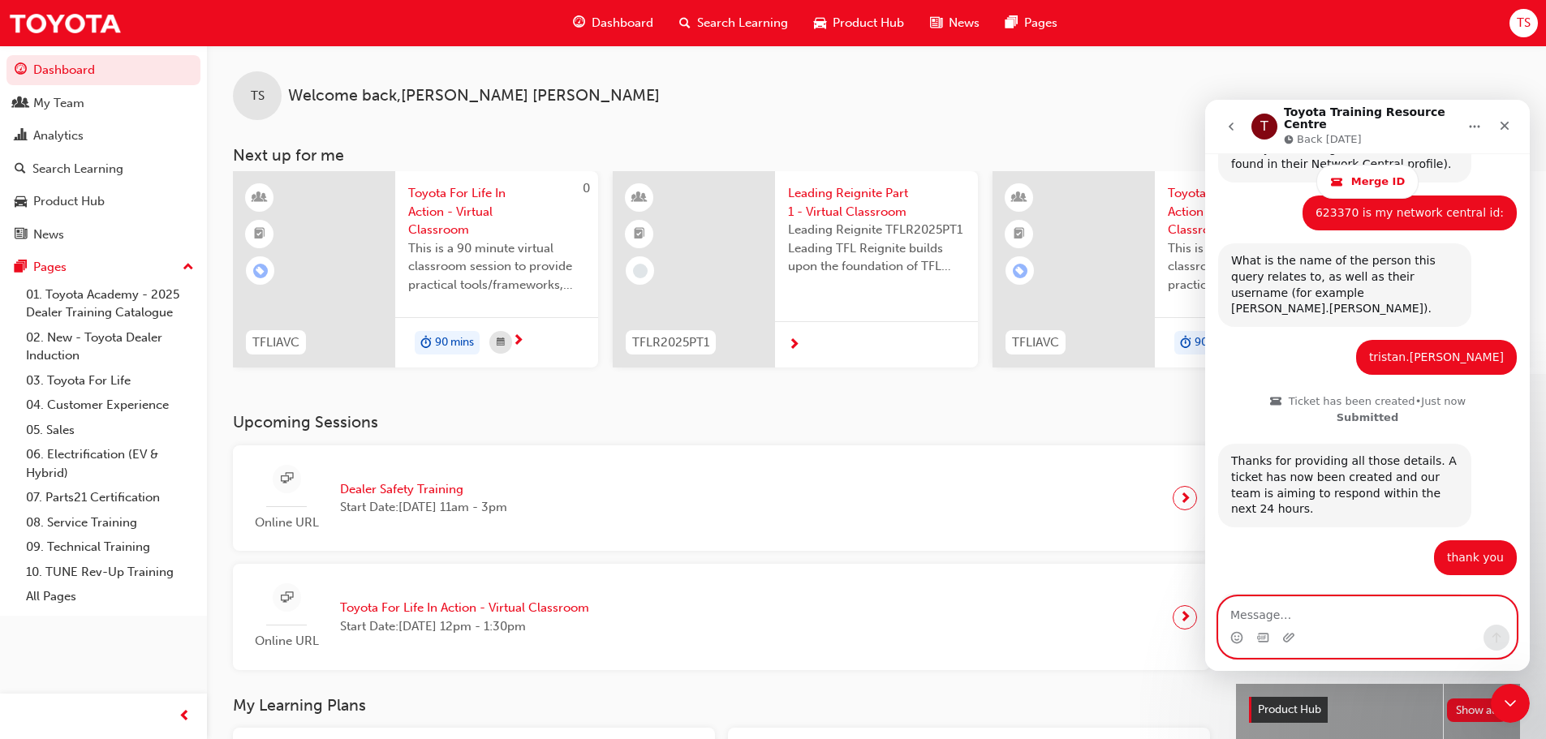
scroll to position [799, 0]
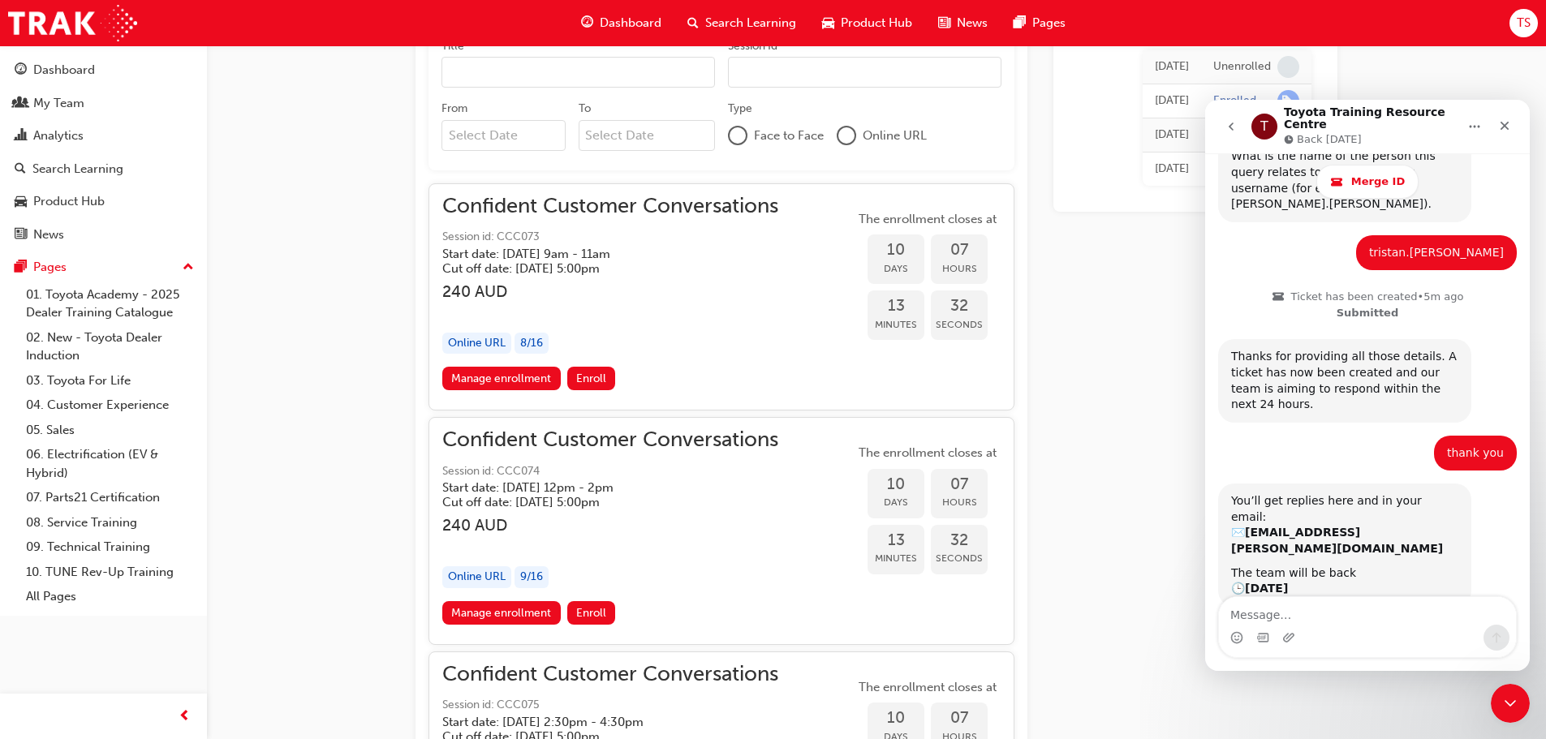
scroll to position [1136, 0]
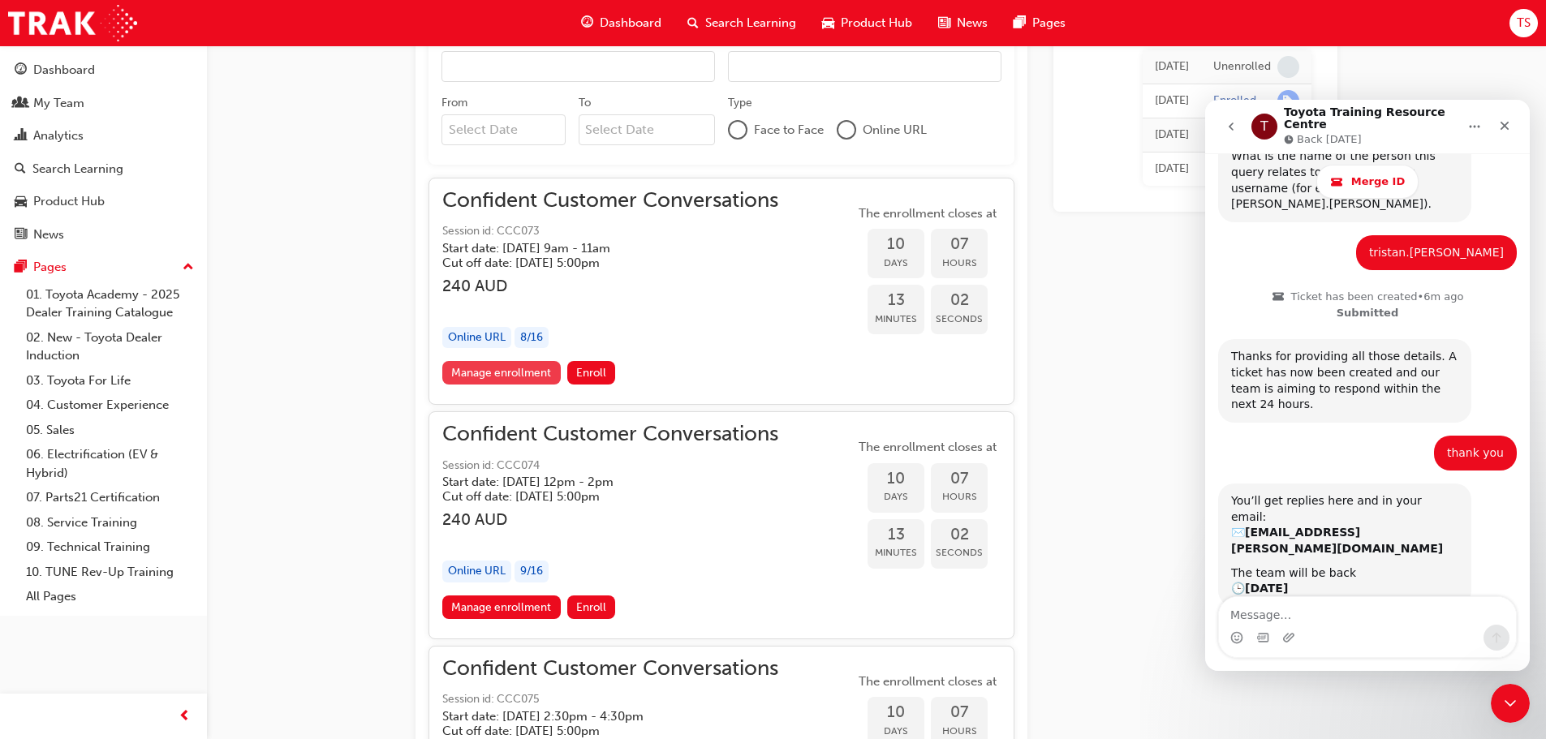
click at [536, 380] on link "Manage enrollment" at bounding box center [501, 373] width 118 height 24
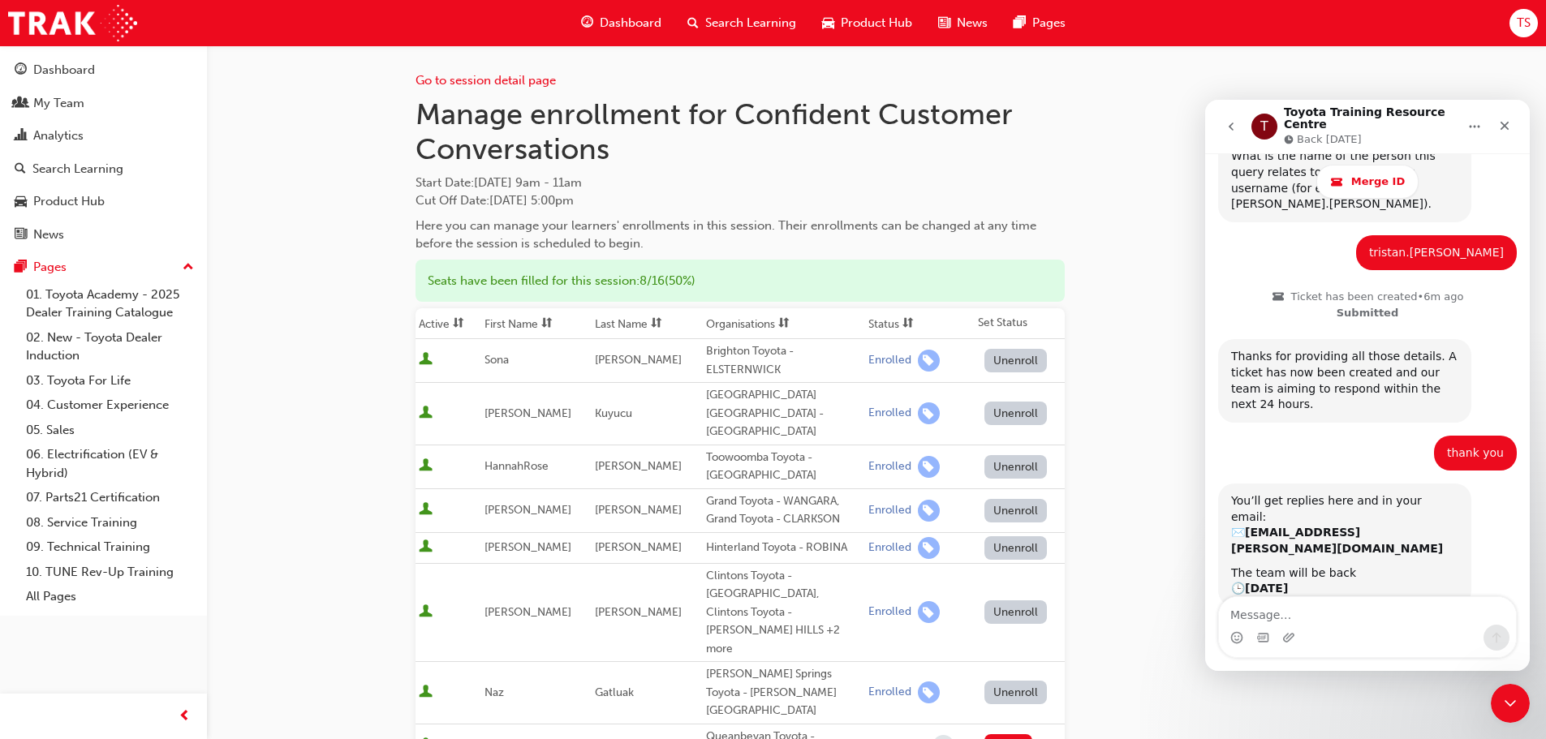
scroll to position [406, 0]
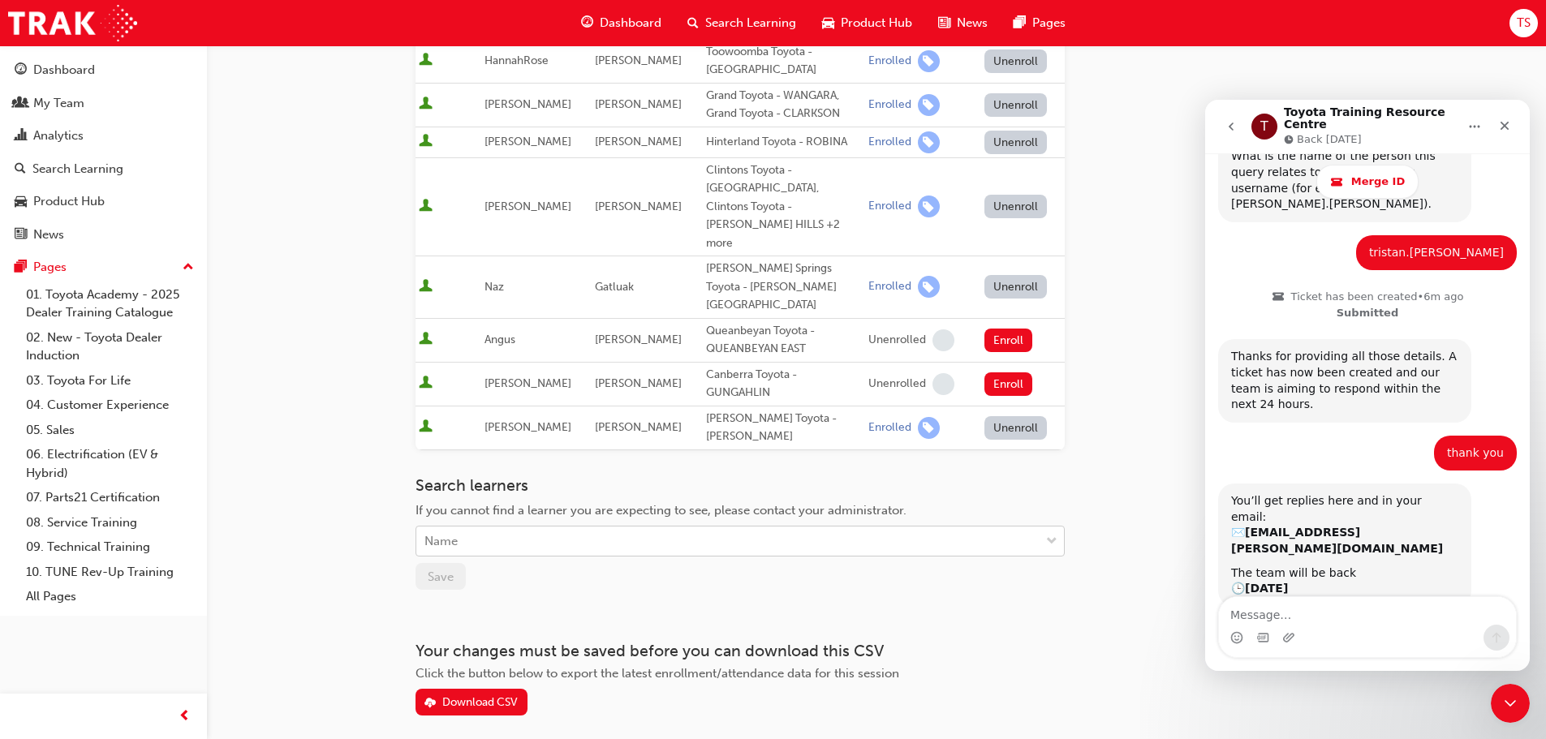
click at [540, 527] on div "Name" at bounding box center [727, 541] width 623 height 28
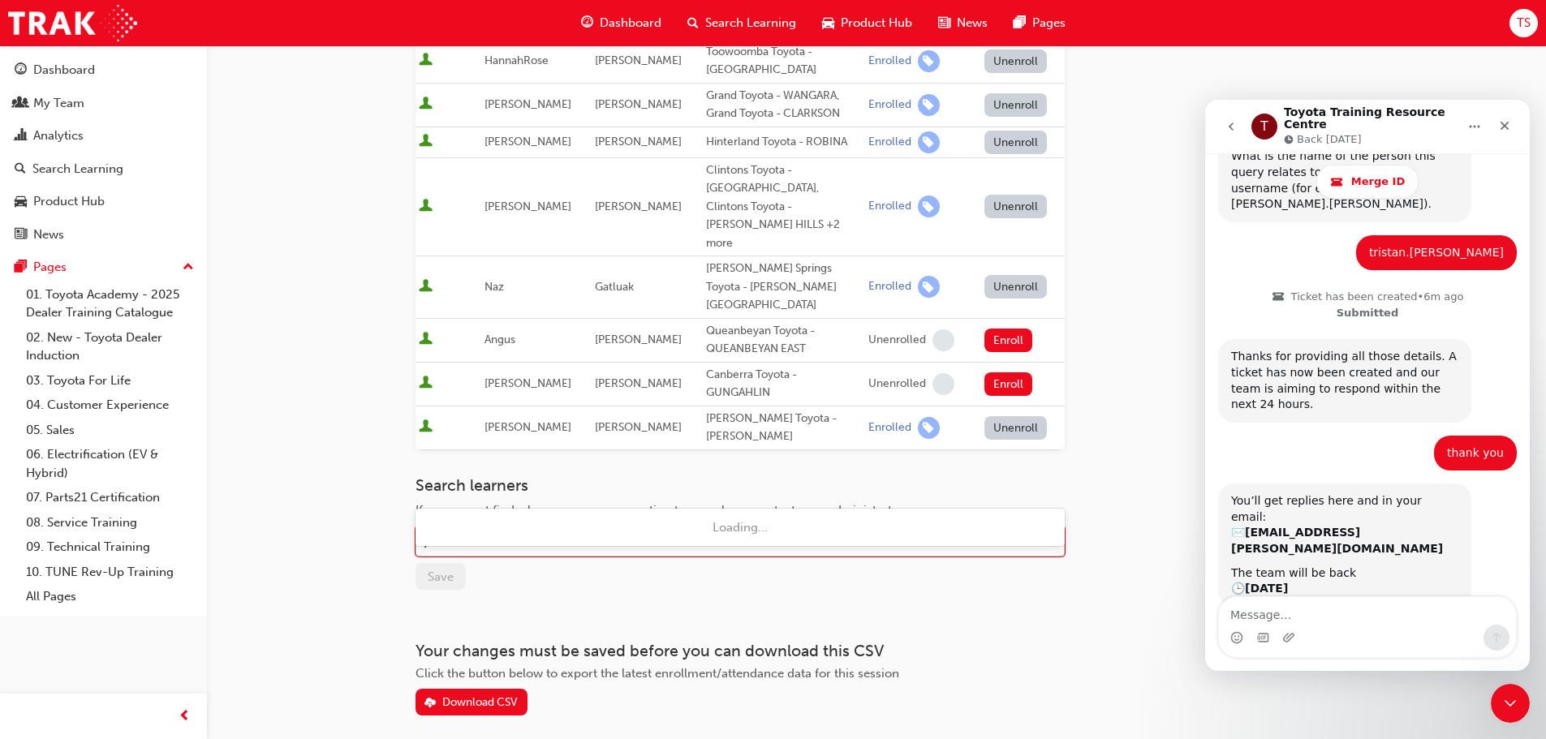
type input "[PERSON_NAME]"
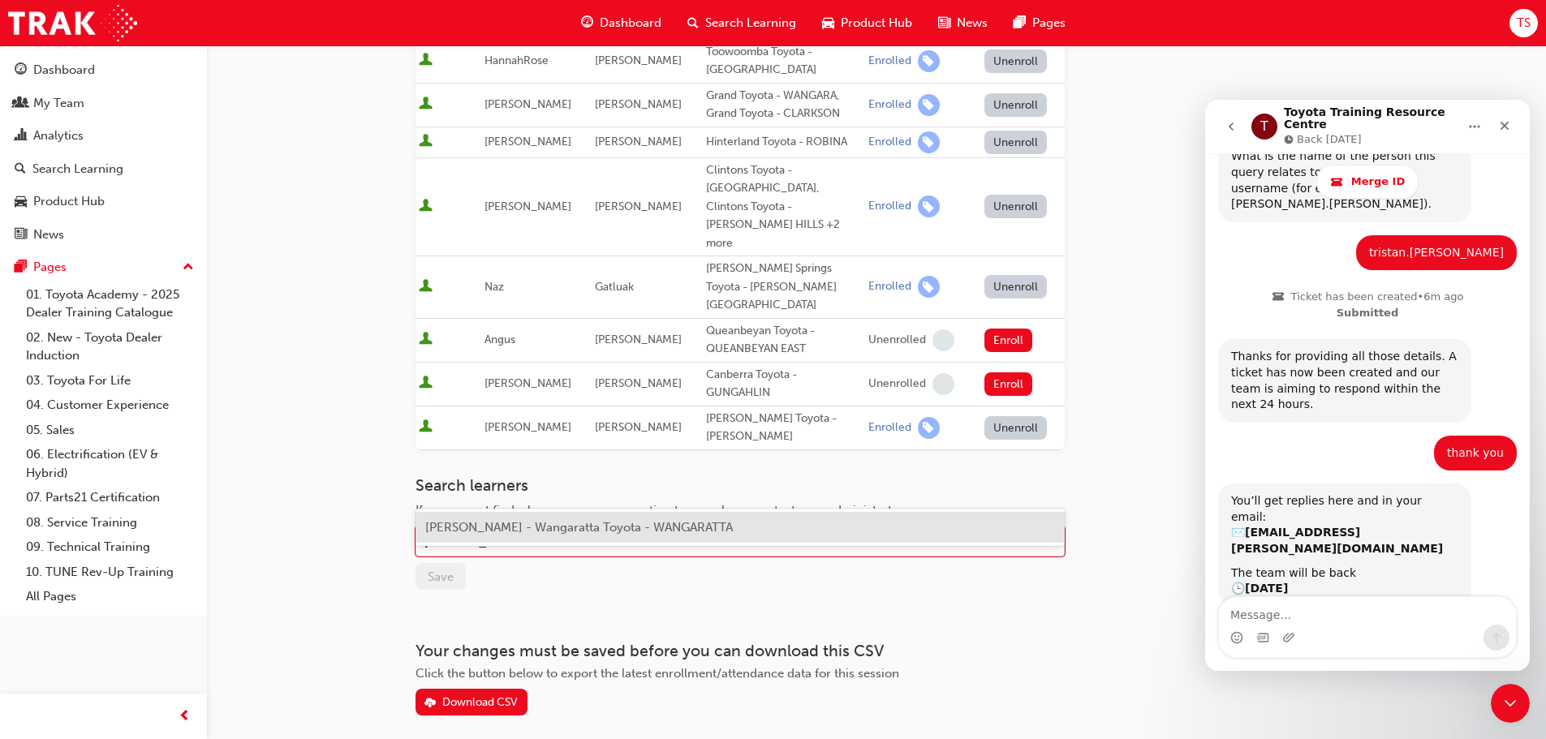
click at [566, 520] on span "[PERSON_NAME] - Wangaratta Toyota - WANGARATTA" at bounding box center [579, 527] width 308 height 15
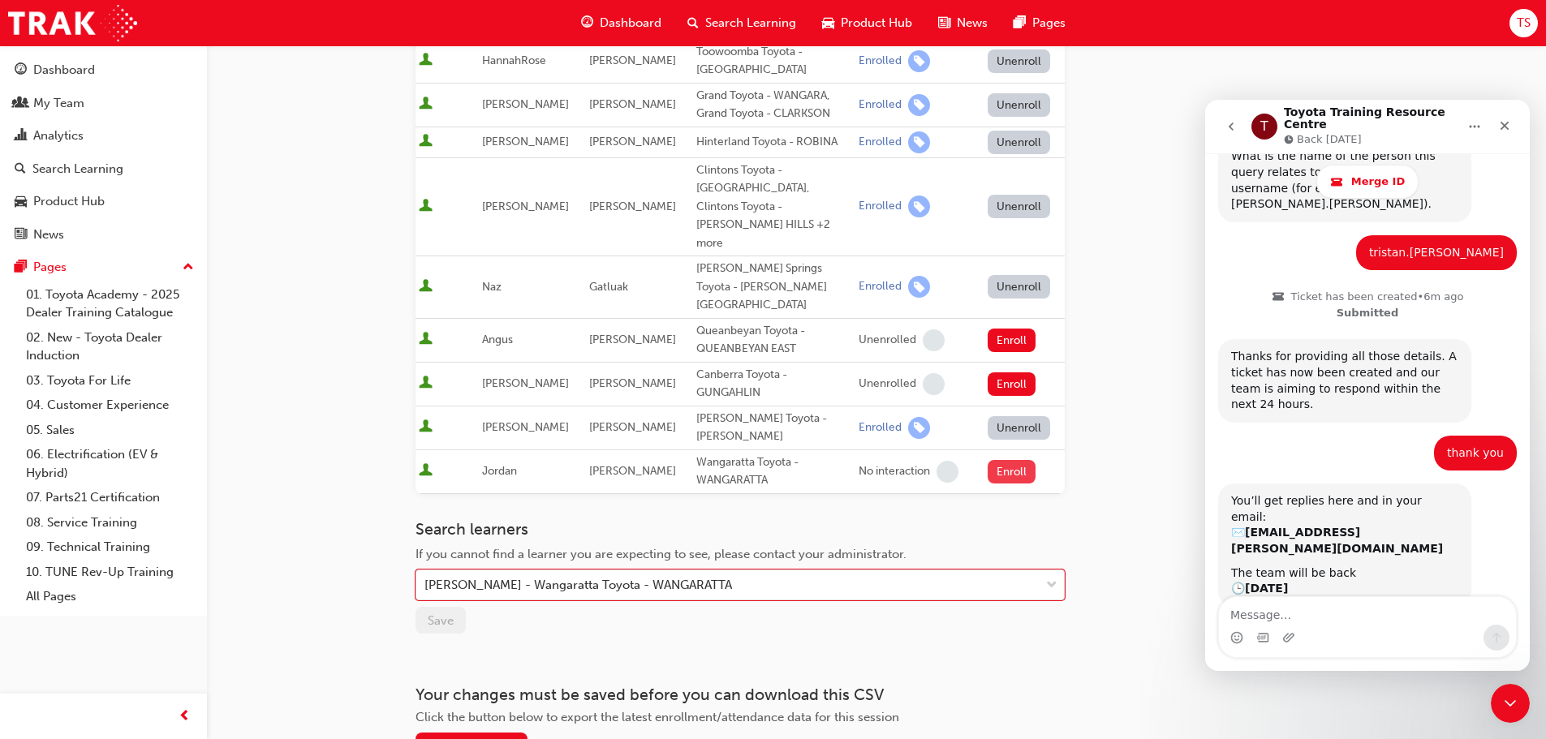
click at [999, 460] on button "Enroll" at bounding box center [1012, 472] width 49 height 24
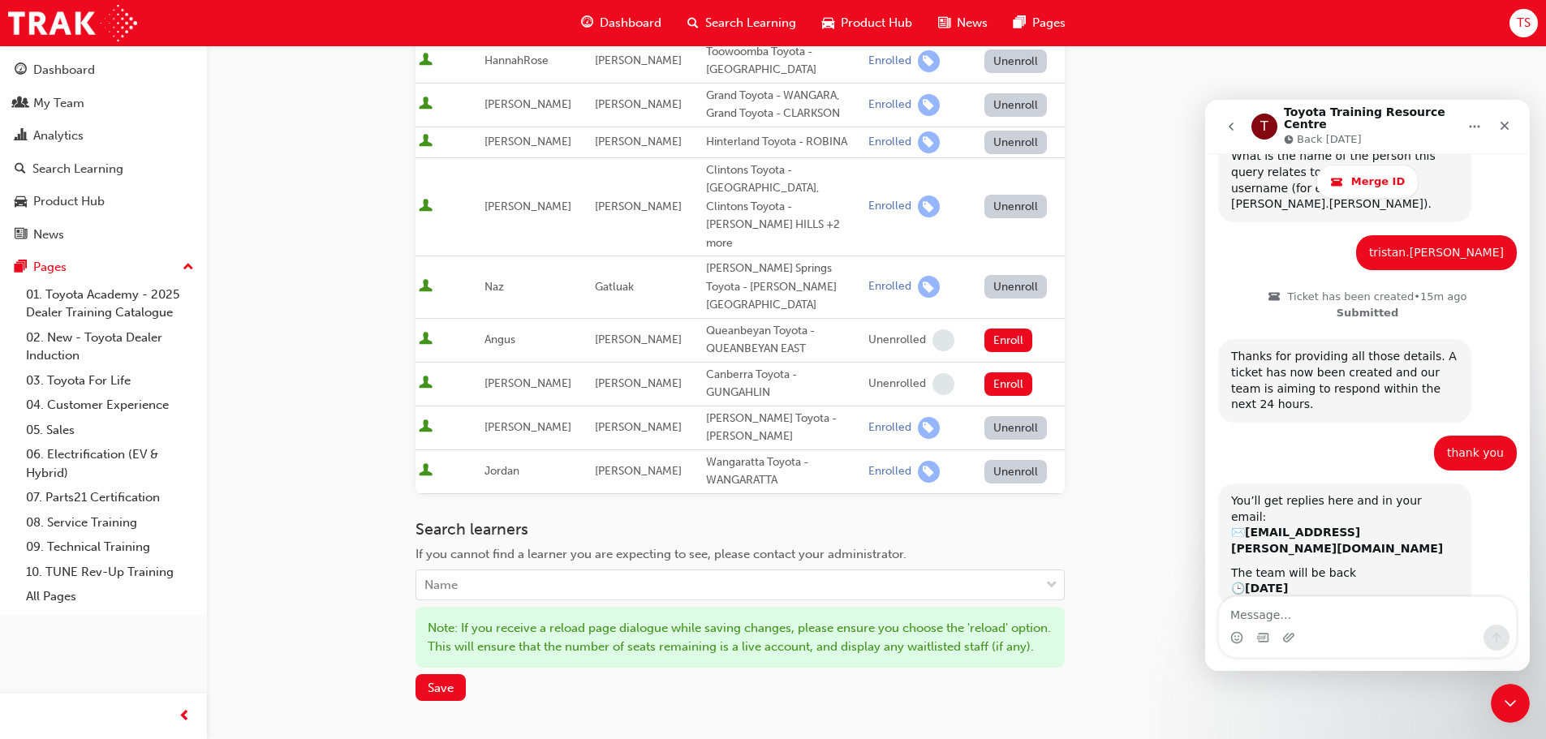
click at [3, 90] on div "Dashboard My Team Analytics Search Learning Product Hub News Pages Pages 01. To…" at bounding box center [103, 330] width 207 height 571
click at [39, 98] on div "My Team" at bounding box center [58, 103] width 51 height 19
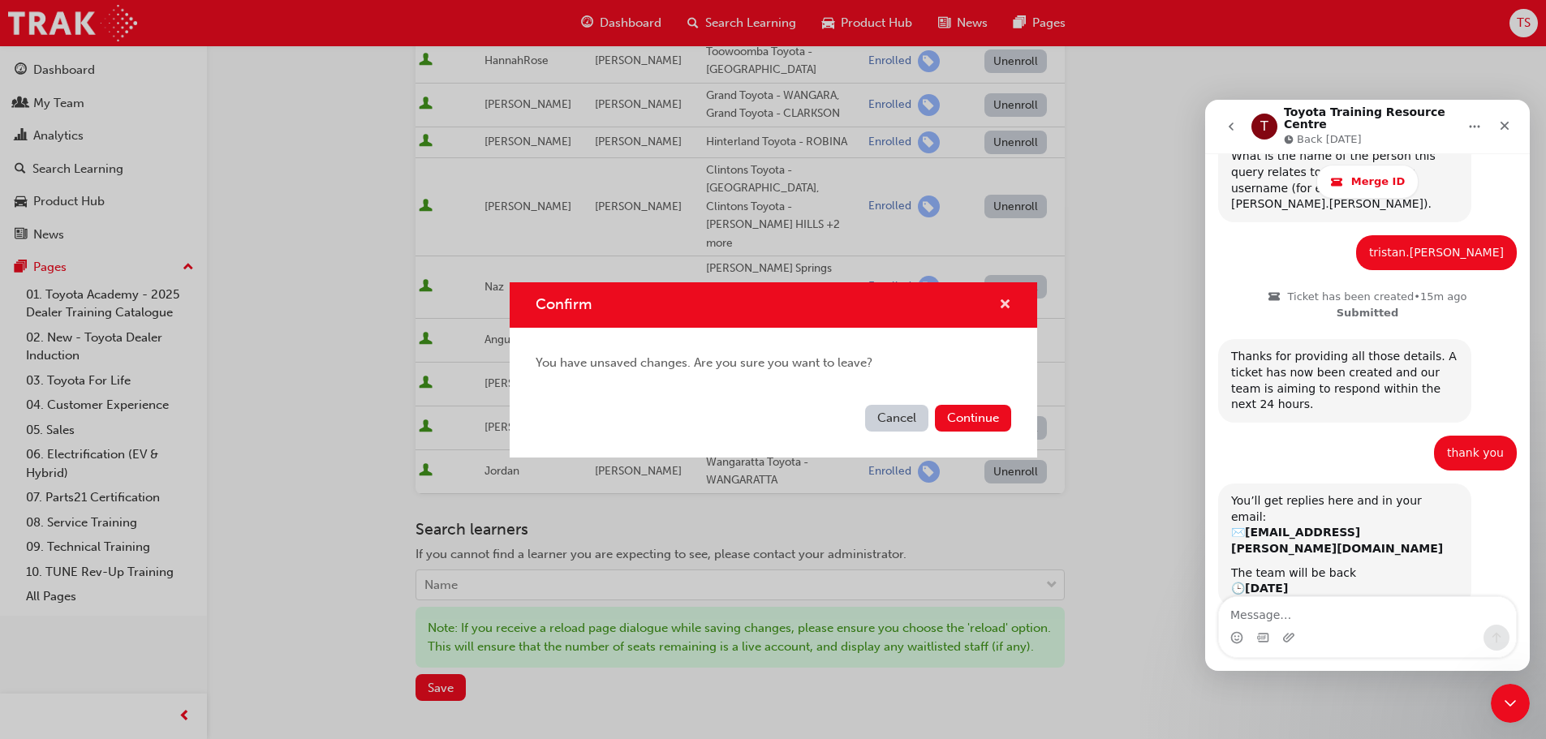
click at [1007, 301] on span "cross-icon" at bounding box center [1005, 306] width 12 height 15
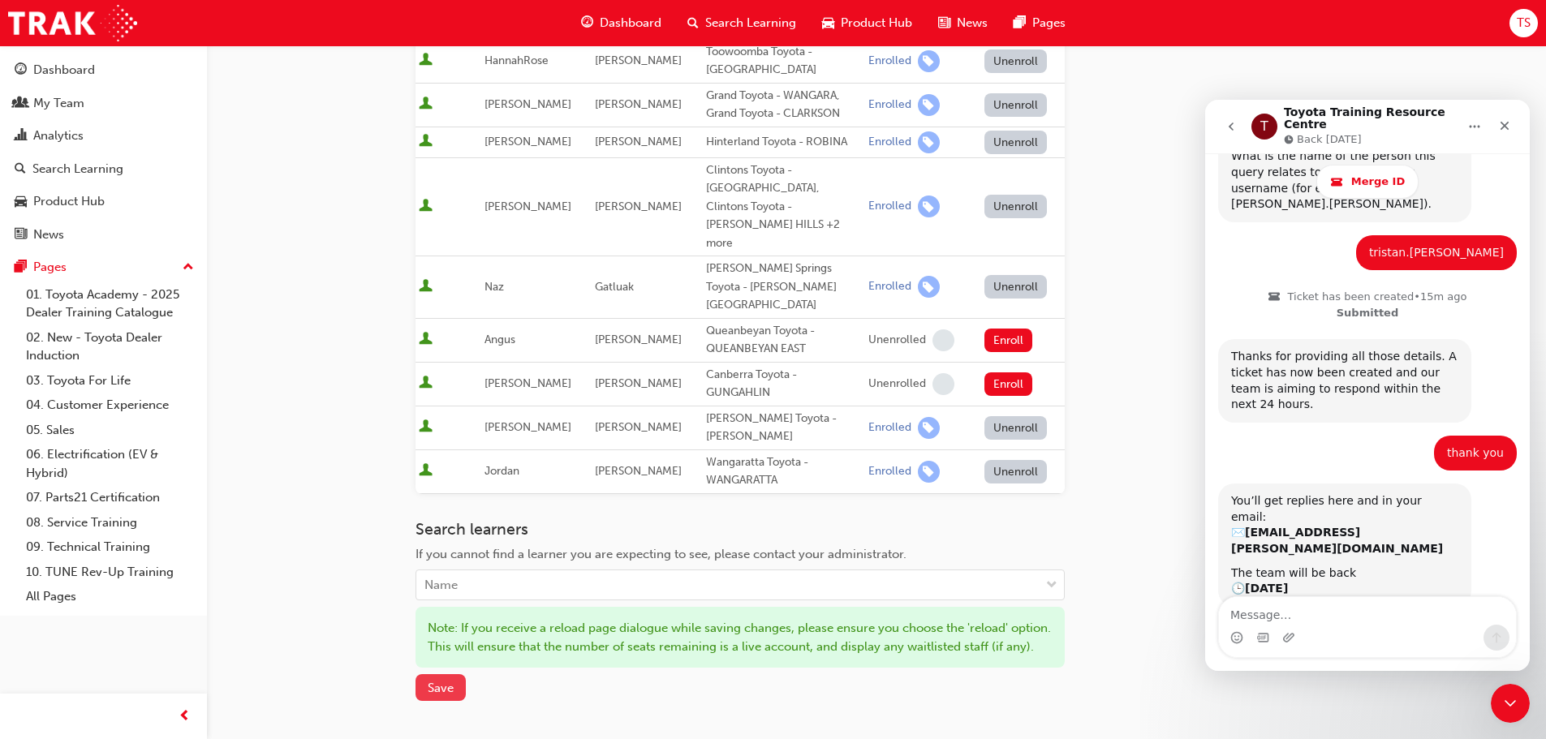
click at [439, 674] on button "Save" at bounding box center [441, 687] width 50 height 27
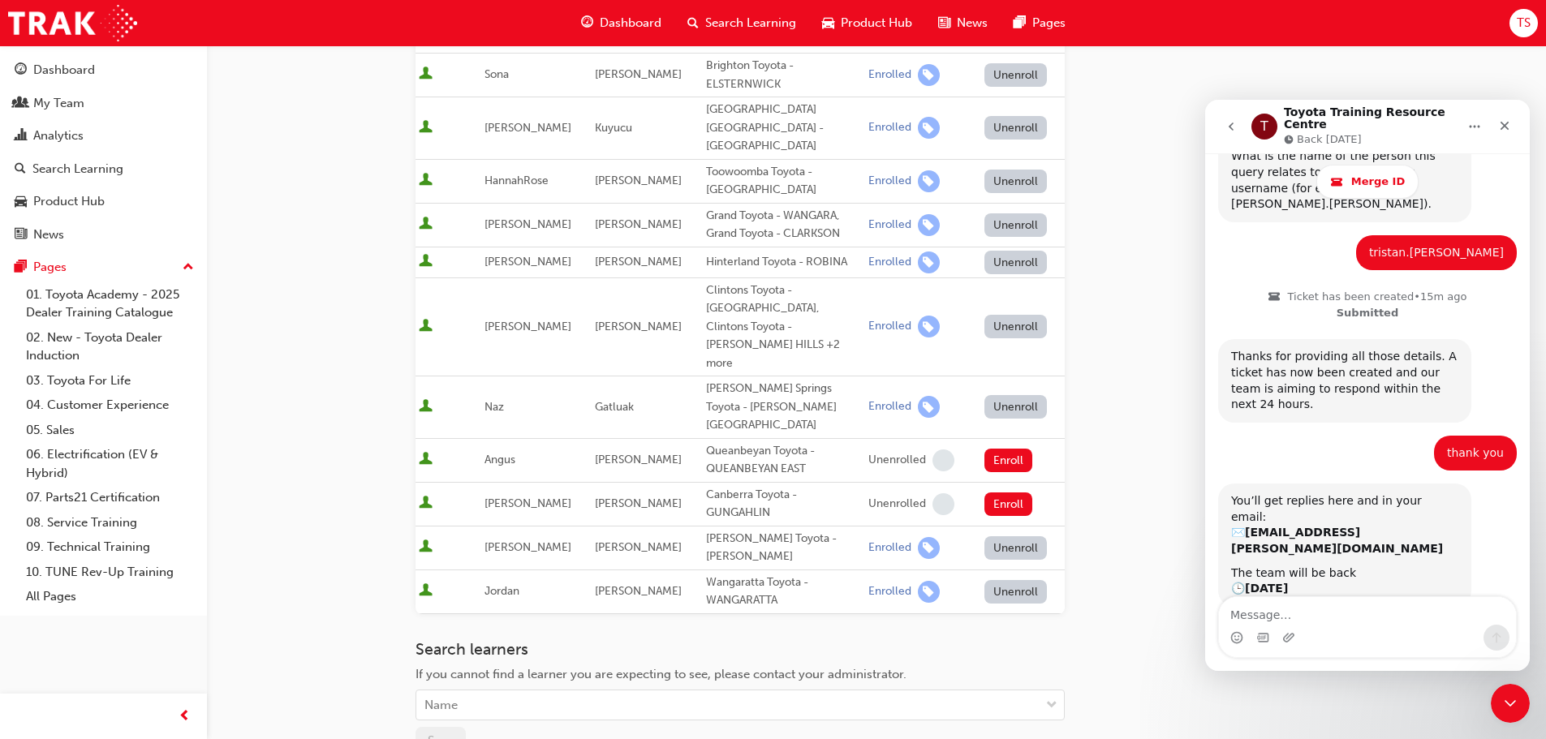
scroll to position [162, 0]
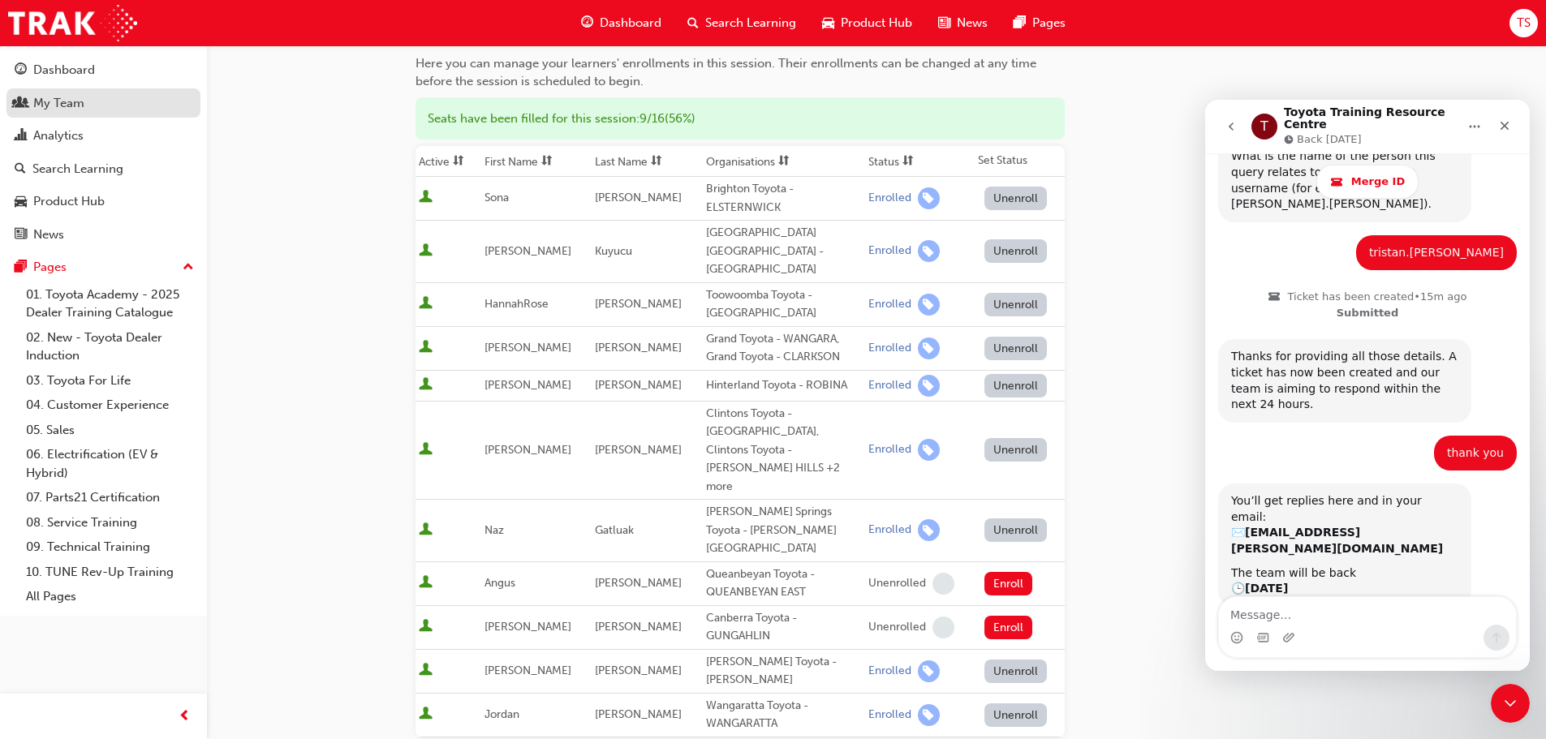
click at [60, 103] on div "My Team" at bounding box center [58, 103] width 51 height 19
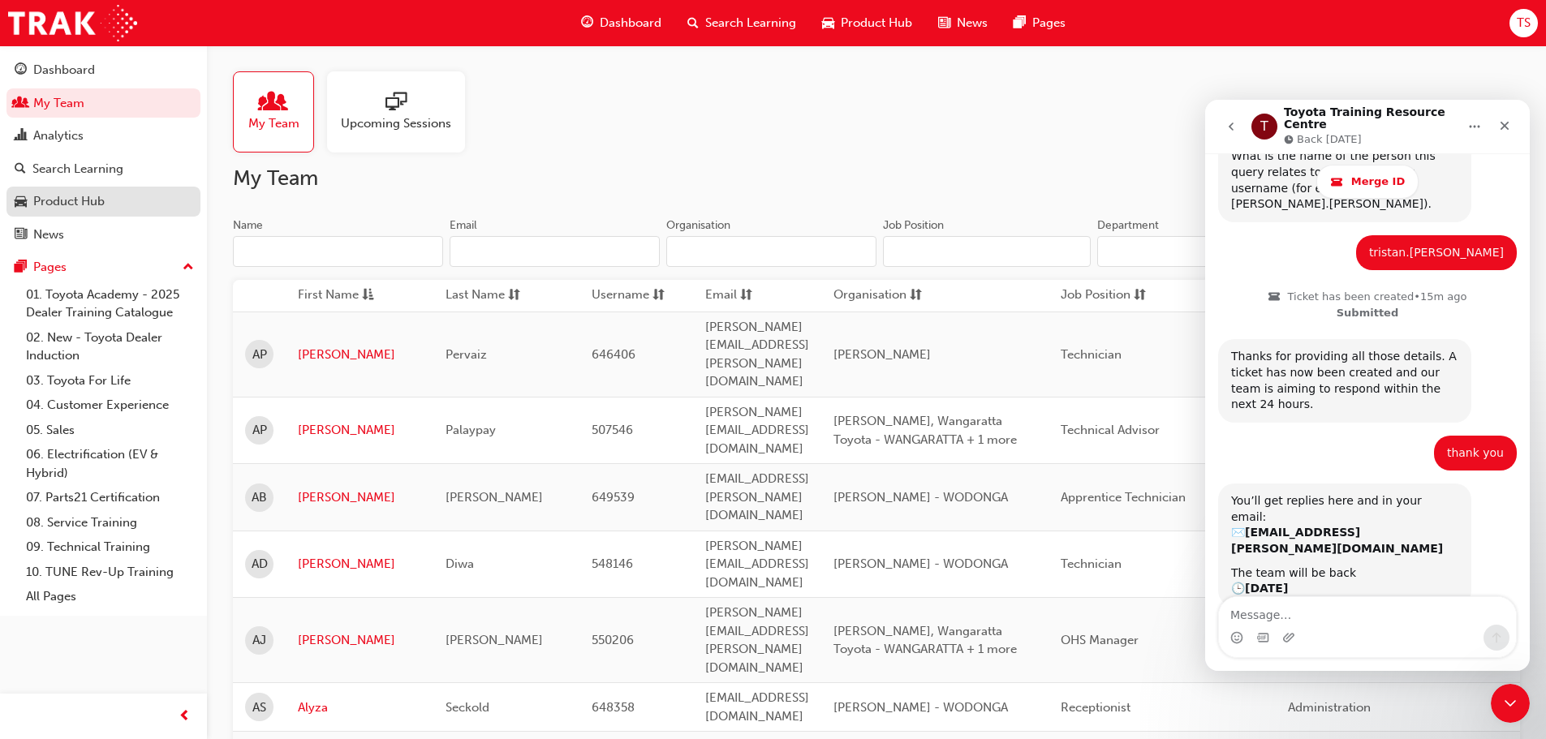
click at [69, 204] on div "Product Hub" at bounding box center [68, 201] width 71 height 19
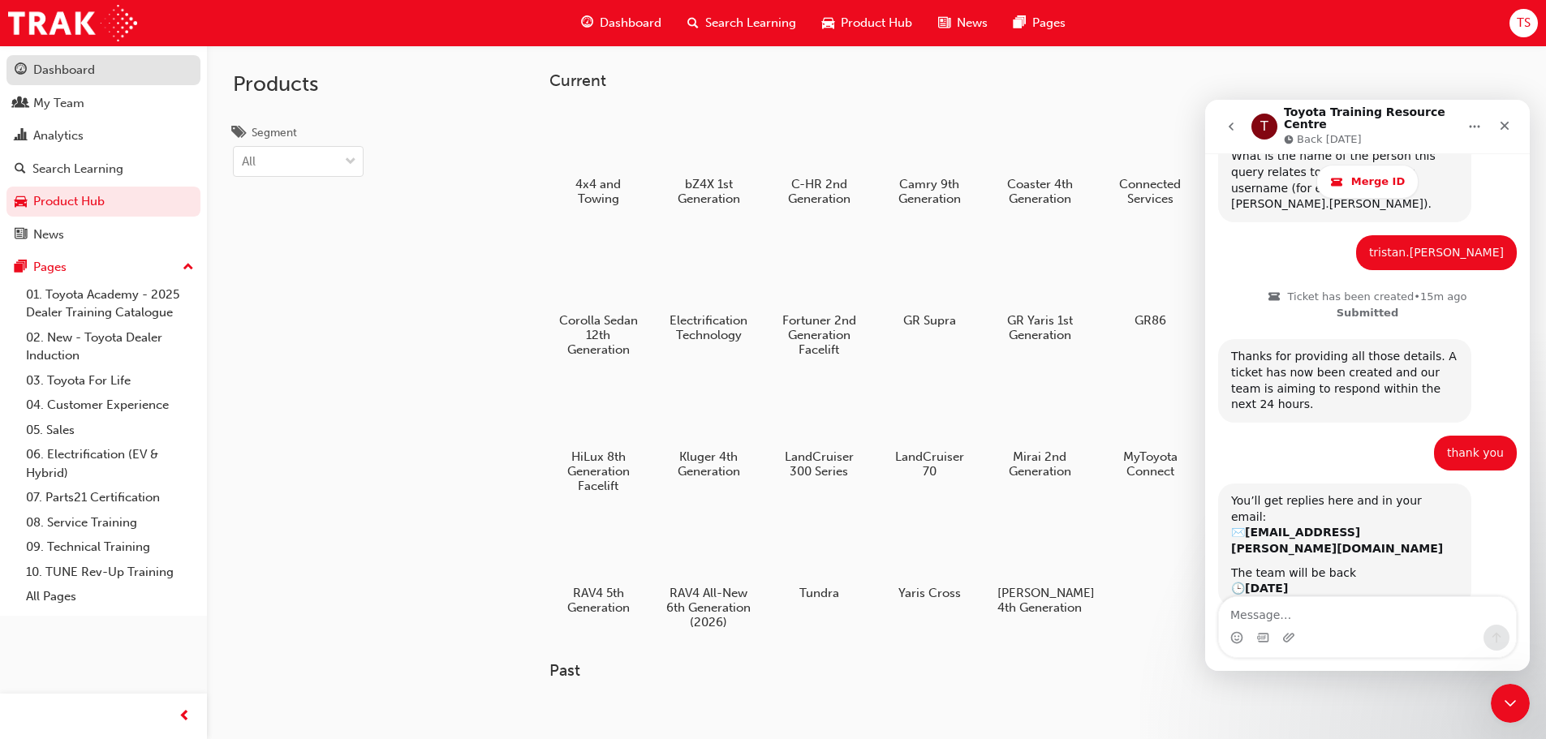
click at [56, 74] on div "Dashboard" at bounding box center [64, 70] width 62 height 19
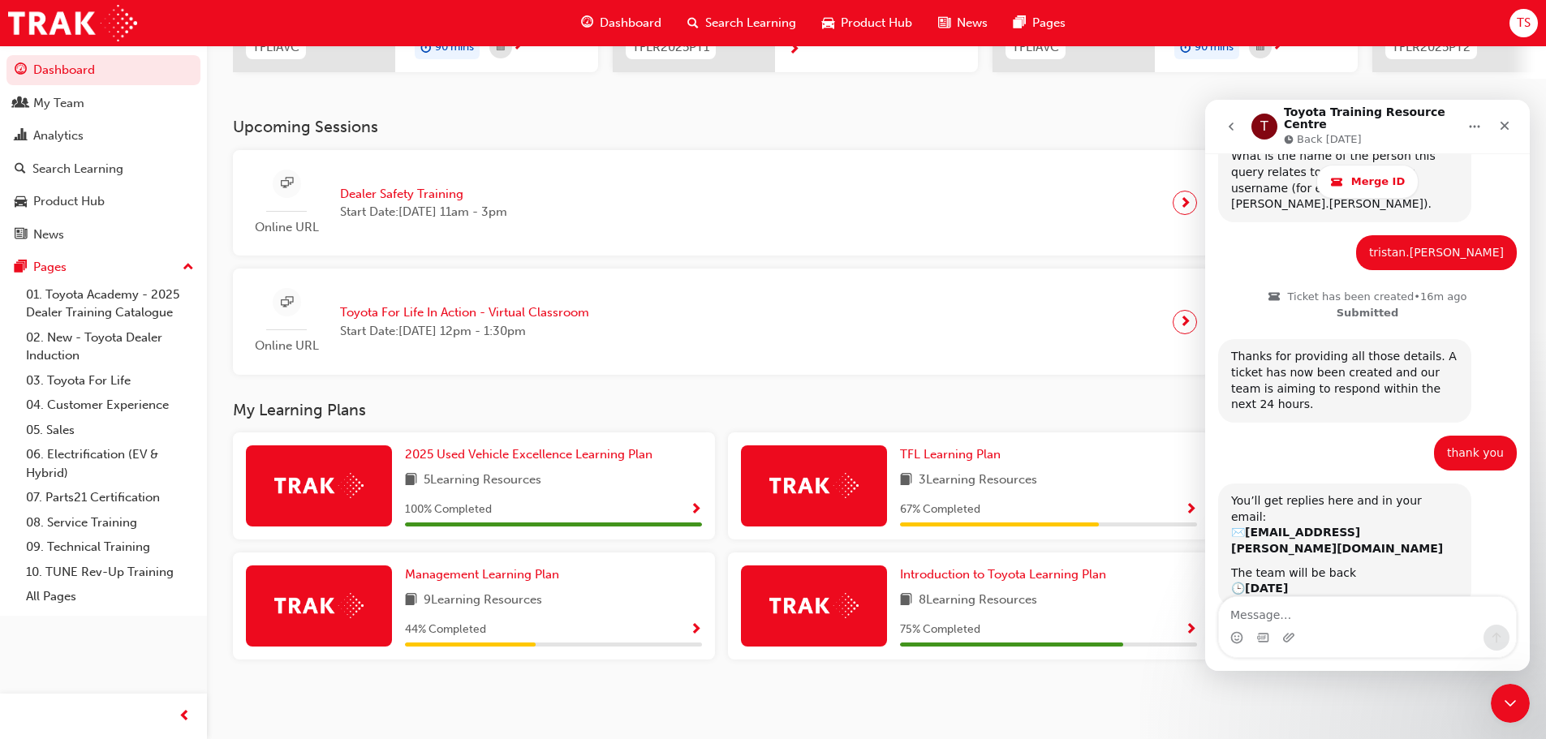
scroll to position [302, 0]
click at [432, 571] on span "Management Learning Plan" at bounding box center [482, 574] width 154 height 15
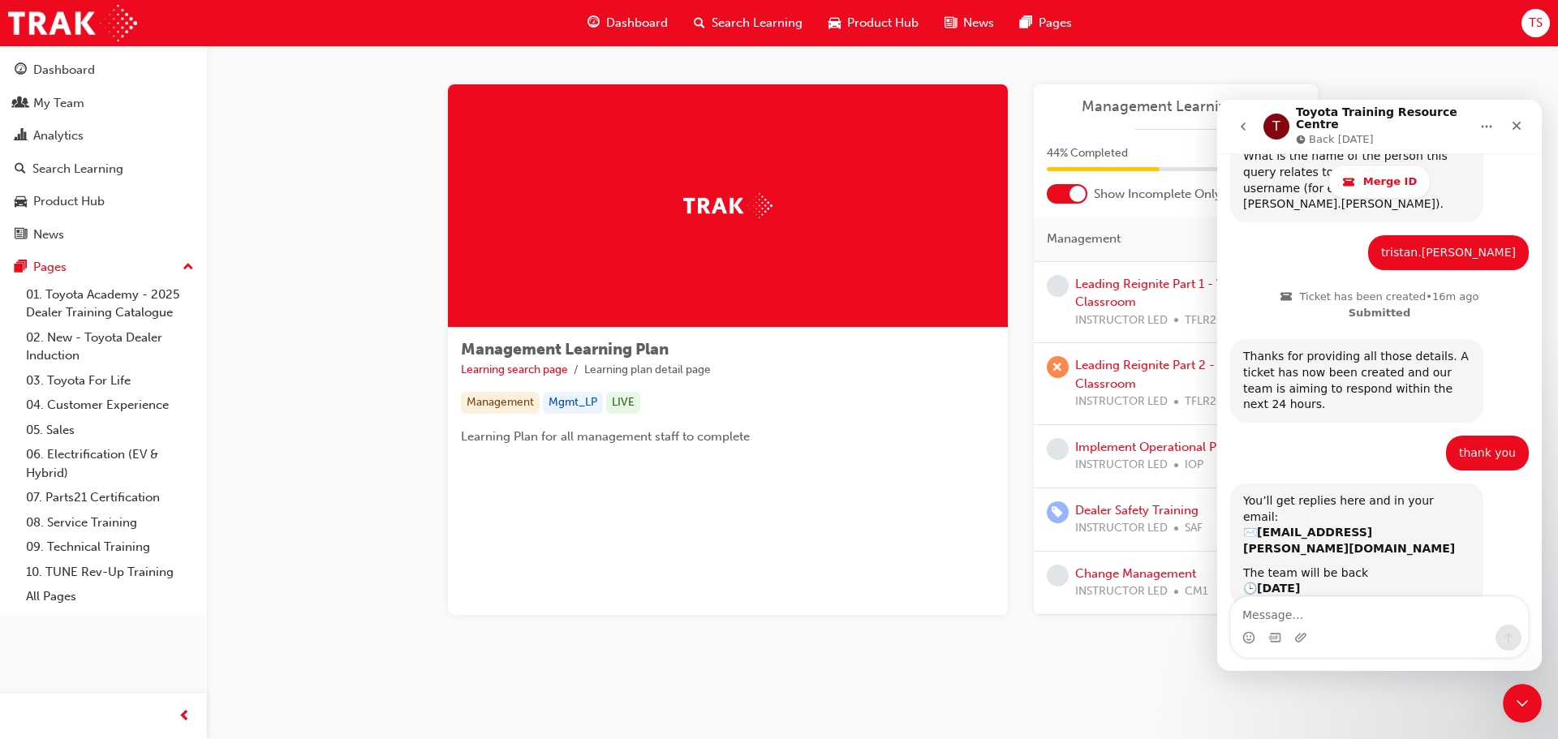
click at [1117, 652] on div "Management Learning Plan Learning search page Learning plan detail page Managem…" at bounding box center [883, 375] width 922 height 583
click at [1515, 124] on icon "Close" at bounding box center [1516, 125] width 13 height 13
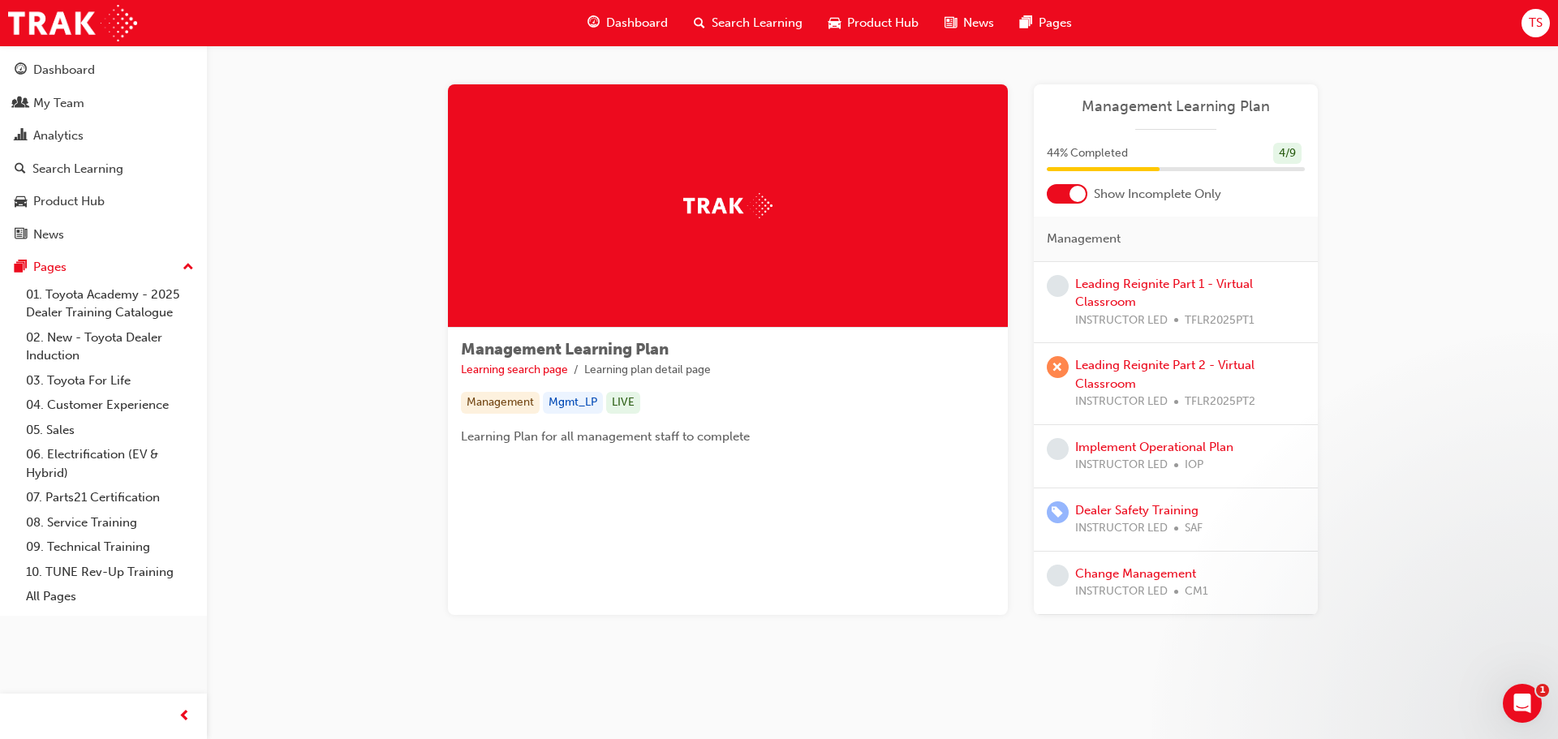
scroll to position [799, 0]
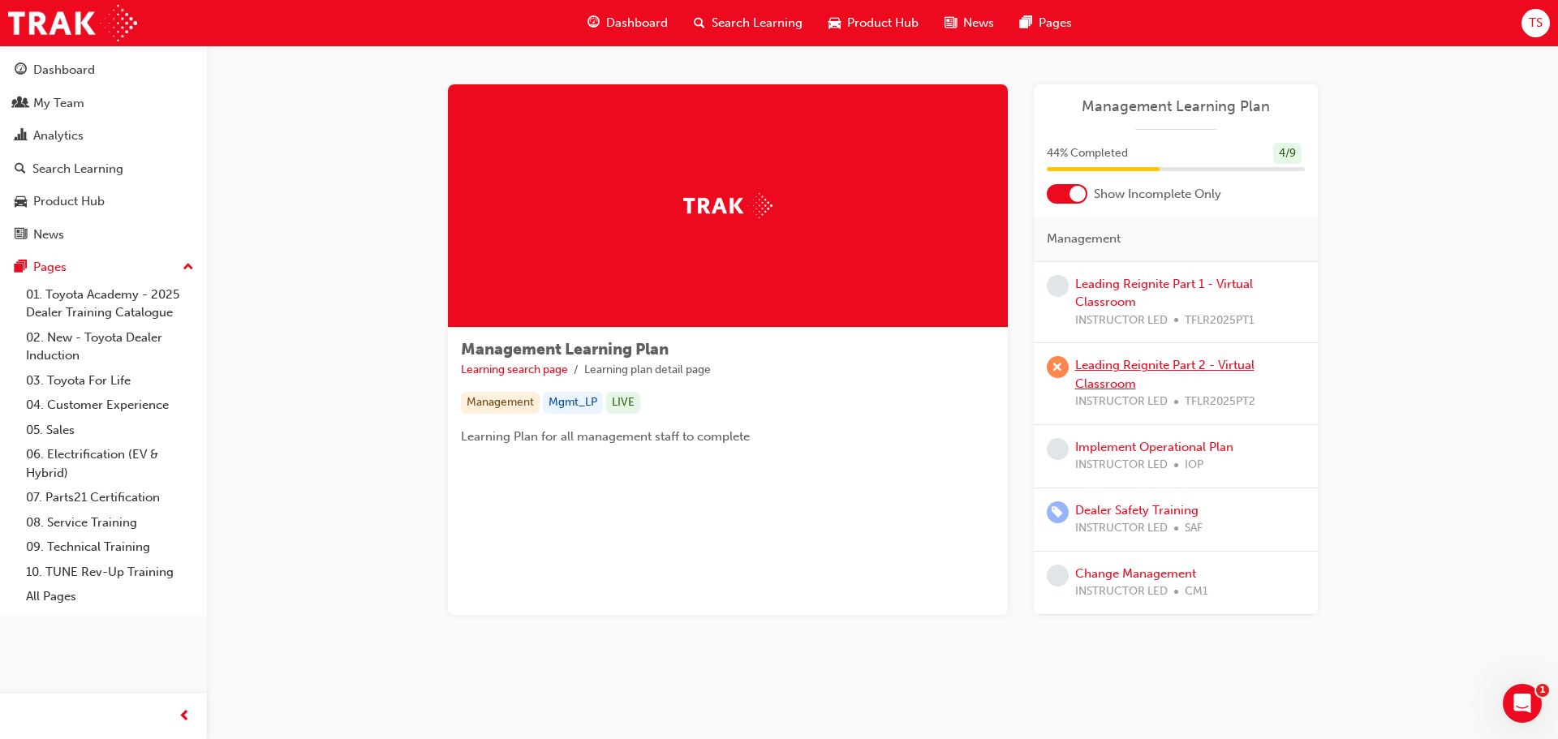
click at [1145, 364] on link "Leading Reignite Part 2 - Virtual Classroom" at bounding box center [1164, 374] width 179 height 33
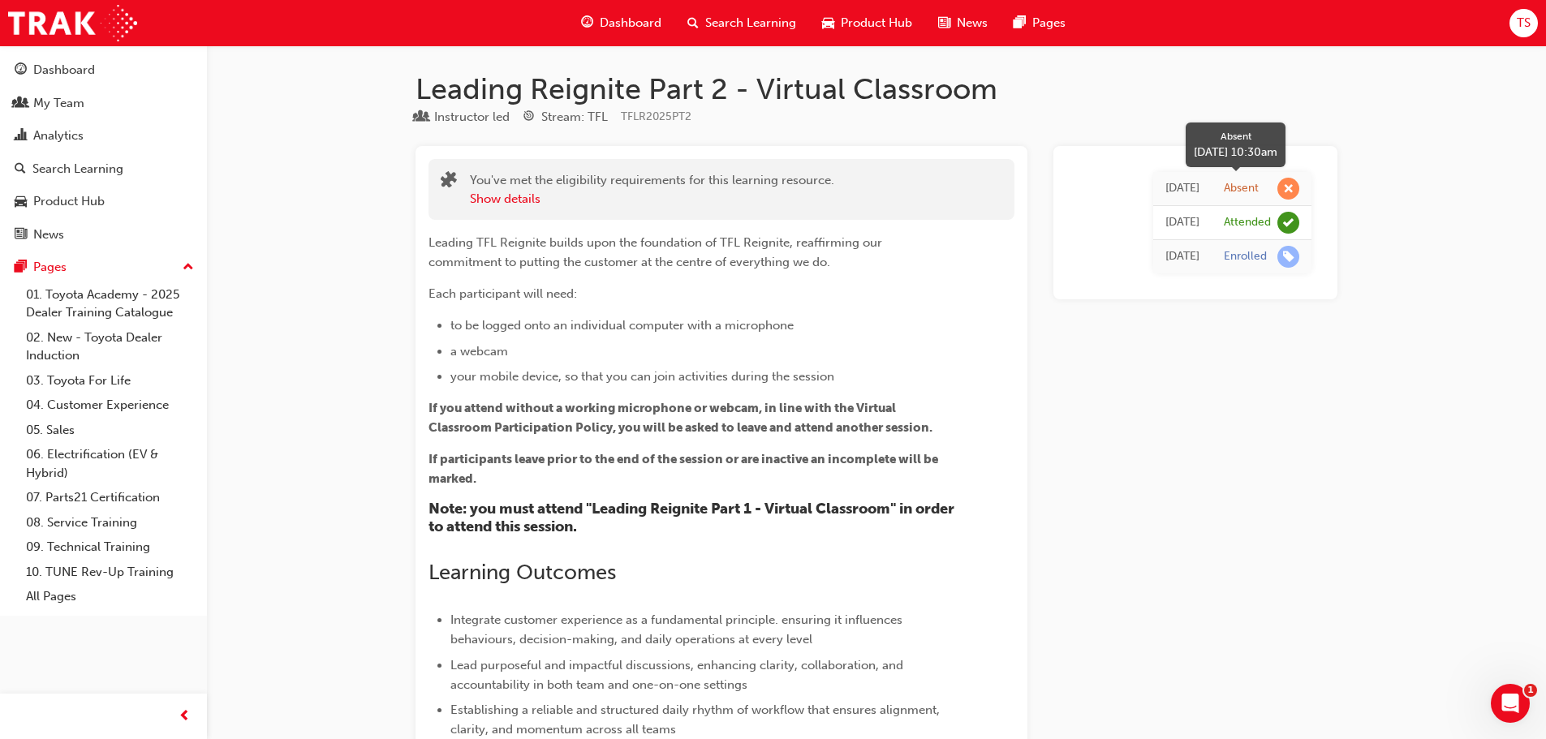
click at [1287, 191] on span "learningRecordVerb_ABSENT-icon" at bounding box center [1288, 189] width 22 height 22
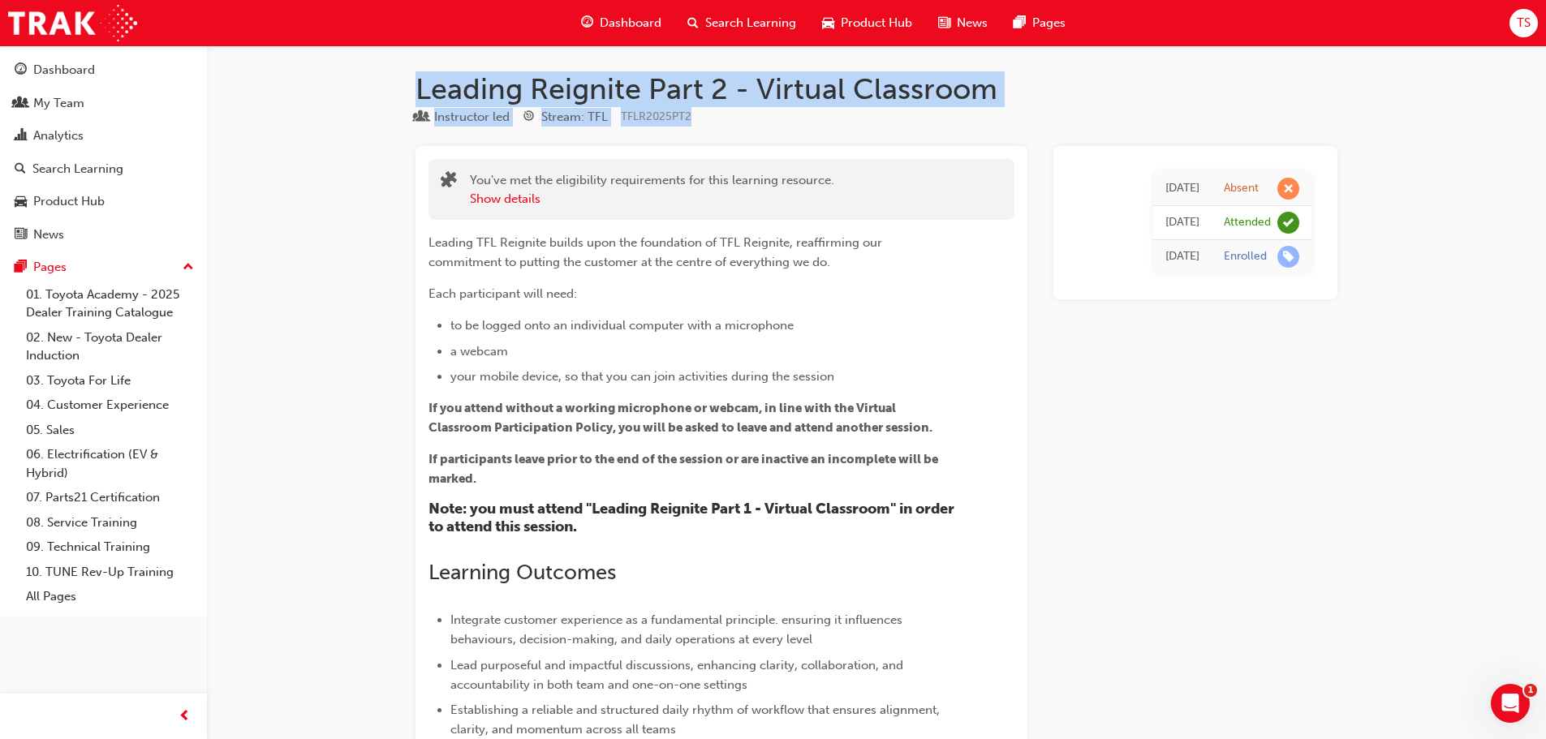
drag, startPoint x: 419, startPoint y: 88, endPoint x: 753, endPoint y: 118, distance: 335.8
copy div "Leading Reignite Part 2 - Virtual Classroom Instructor led Stream: TFL TFLR2025…"
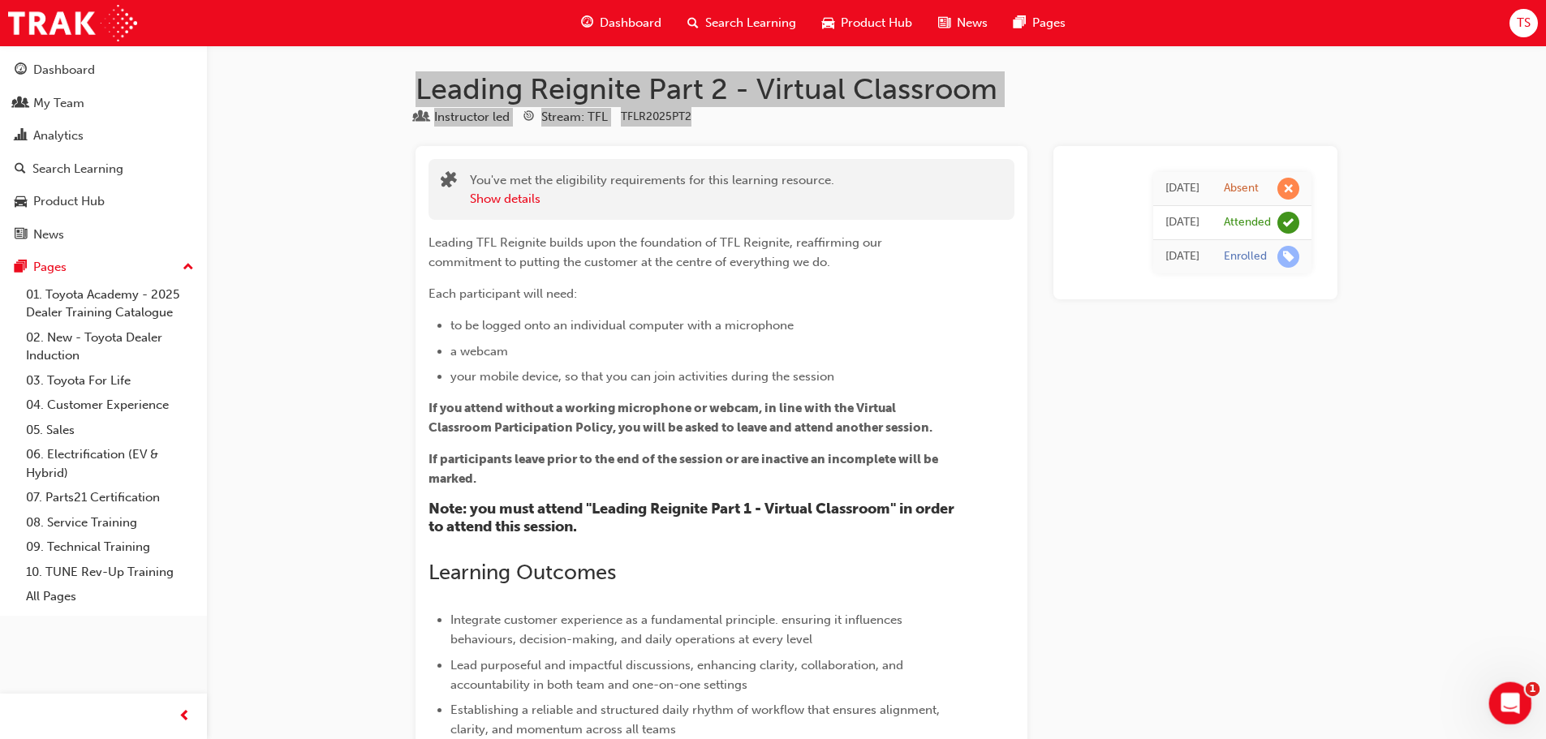
click at [1517, 704] on div "Open Intercom Messenger" at bounding box center [1508, 701] width 54 height 54
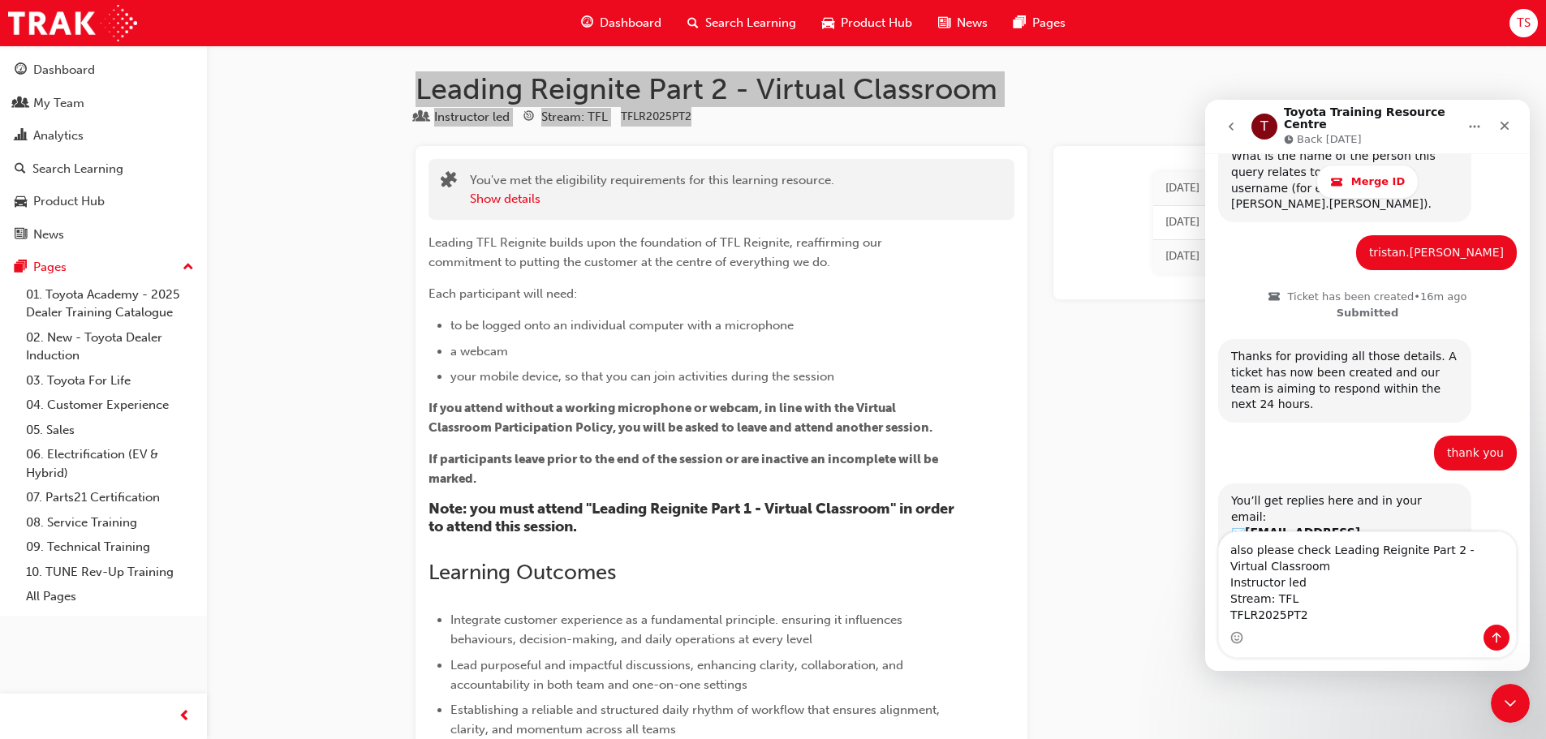
scroll to position [863, 0]
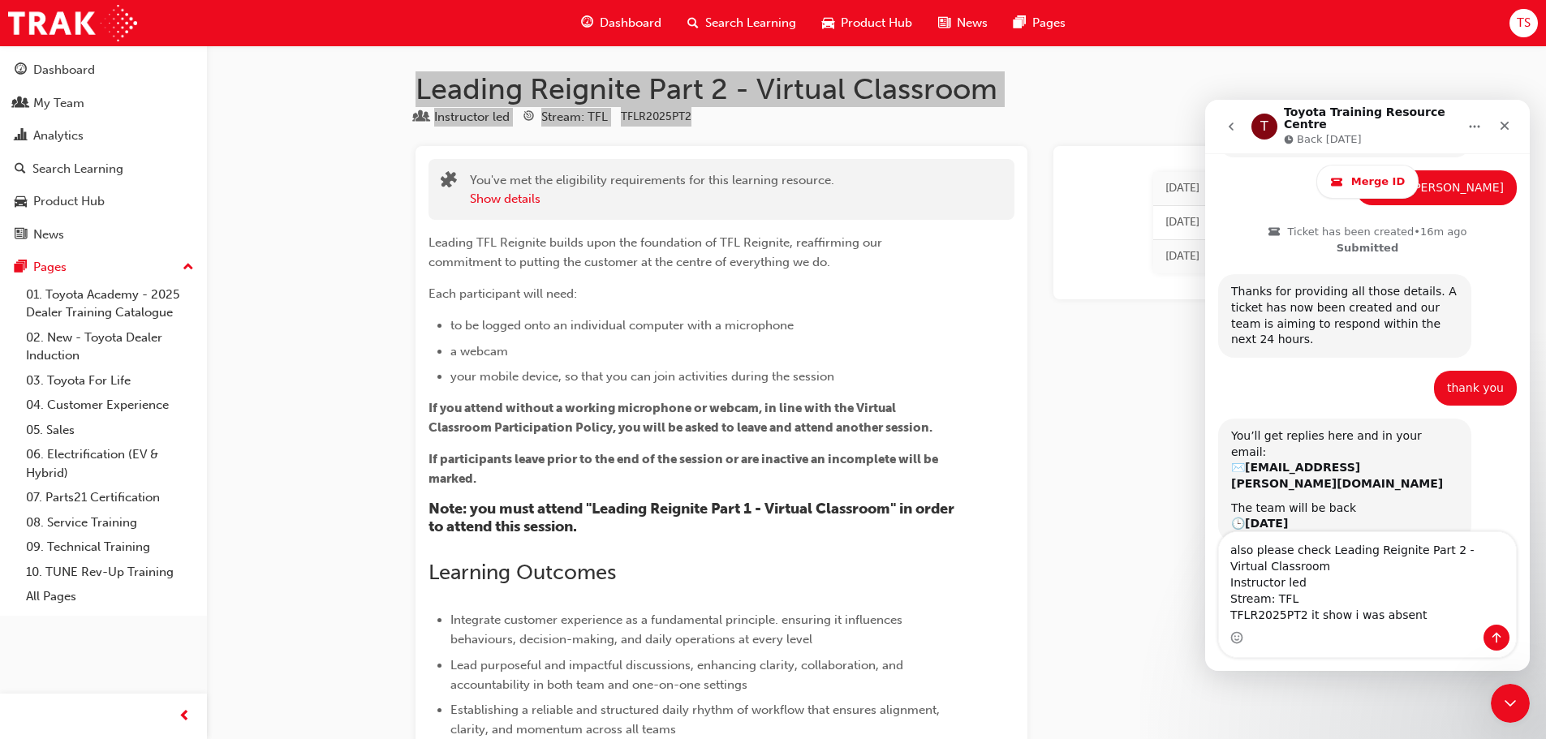
click at [1337, 617] on textarea "also please check Leading Reignite Part 2 - Virtual Classroom Instructor led St…" at bounding box center [1367, 578] width 297 height 93
type textarea "also please check Leading Reignite Part 2 - Virtual Classroom Instructor led St…"
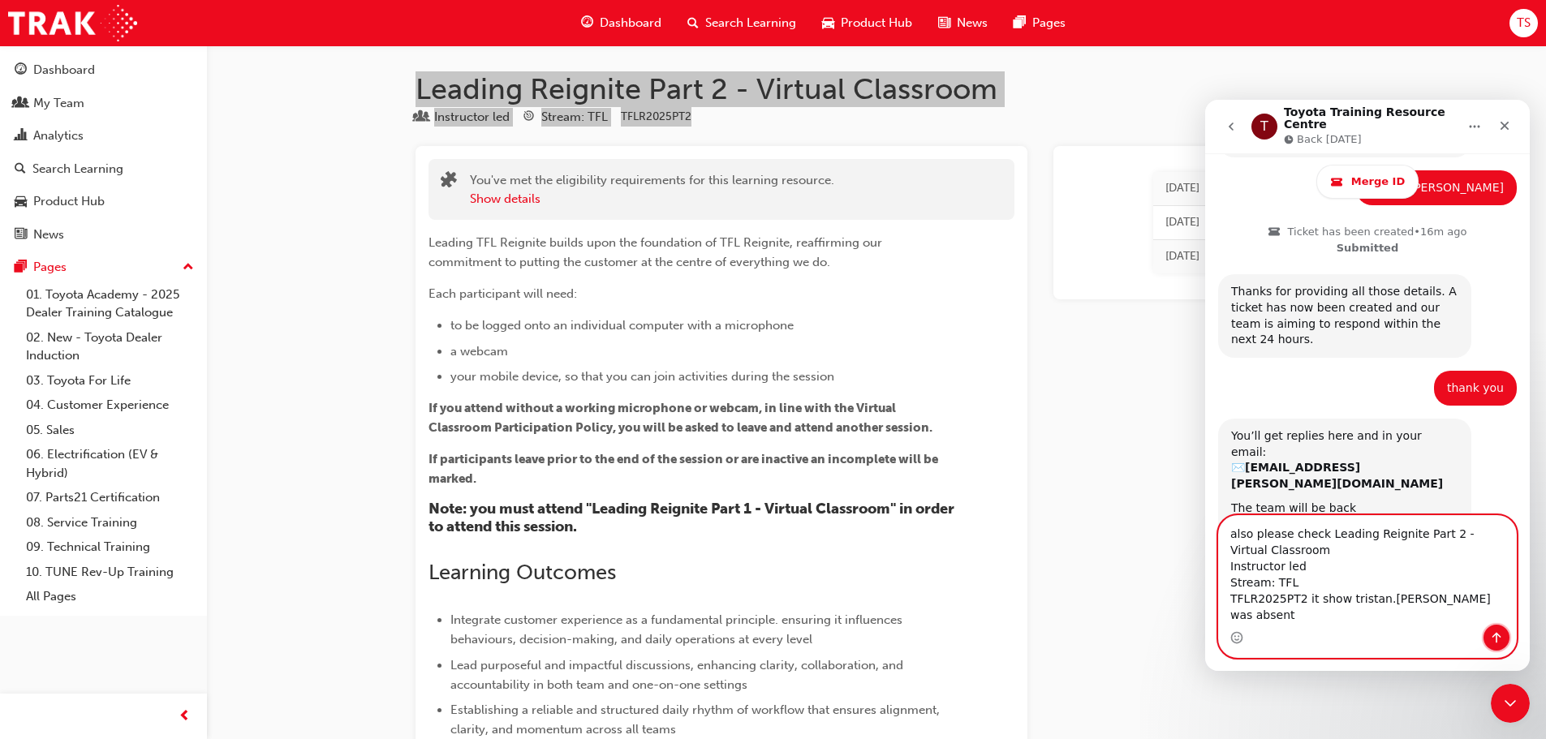
click at [1502, 638] on icon "Send a message…" at bounding box center [1496, 637] width 13 height 13
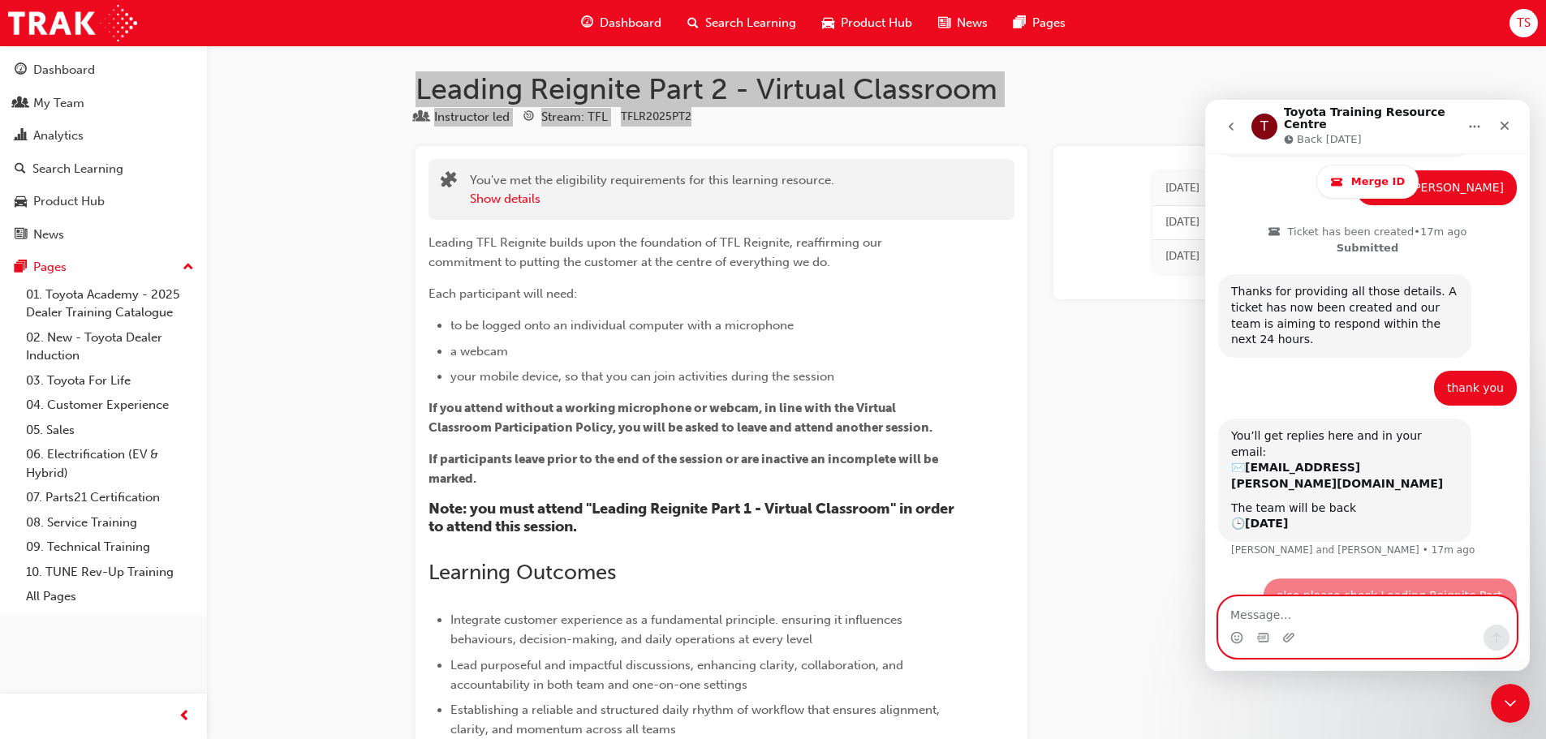
scroll to position [926, 0]
